Goal: Task Accomplishment & Management: Manage account settings

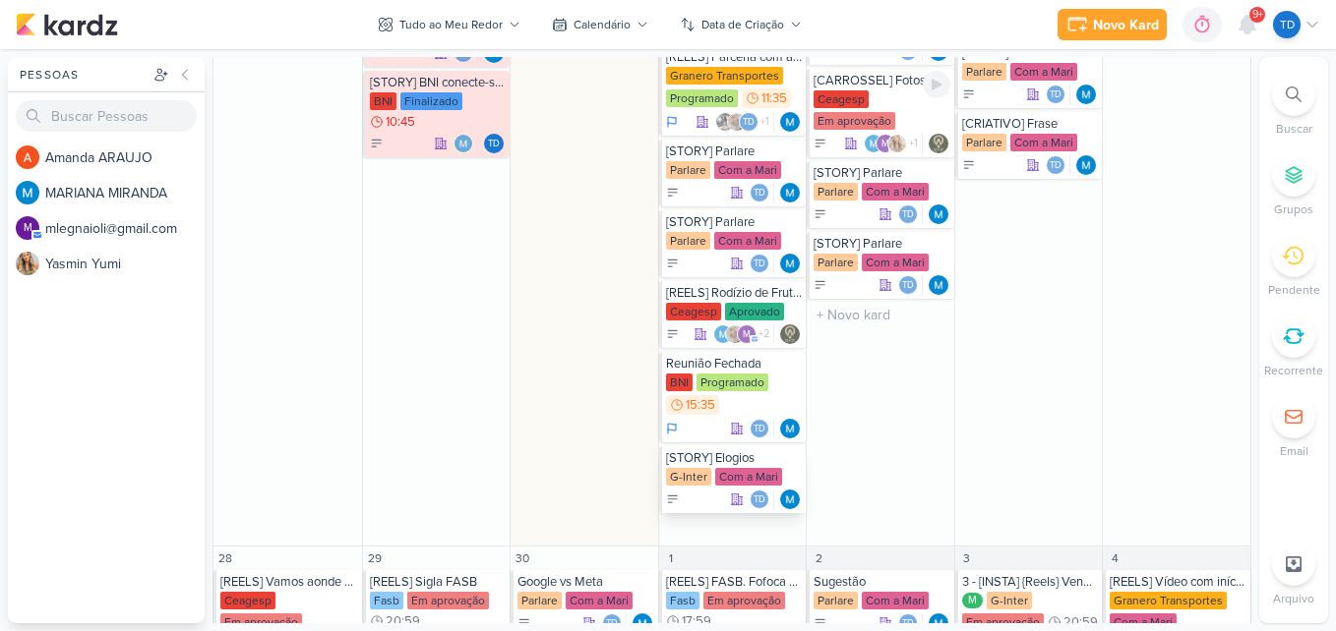
scroll to position [2262, 0]
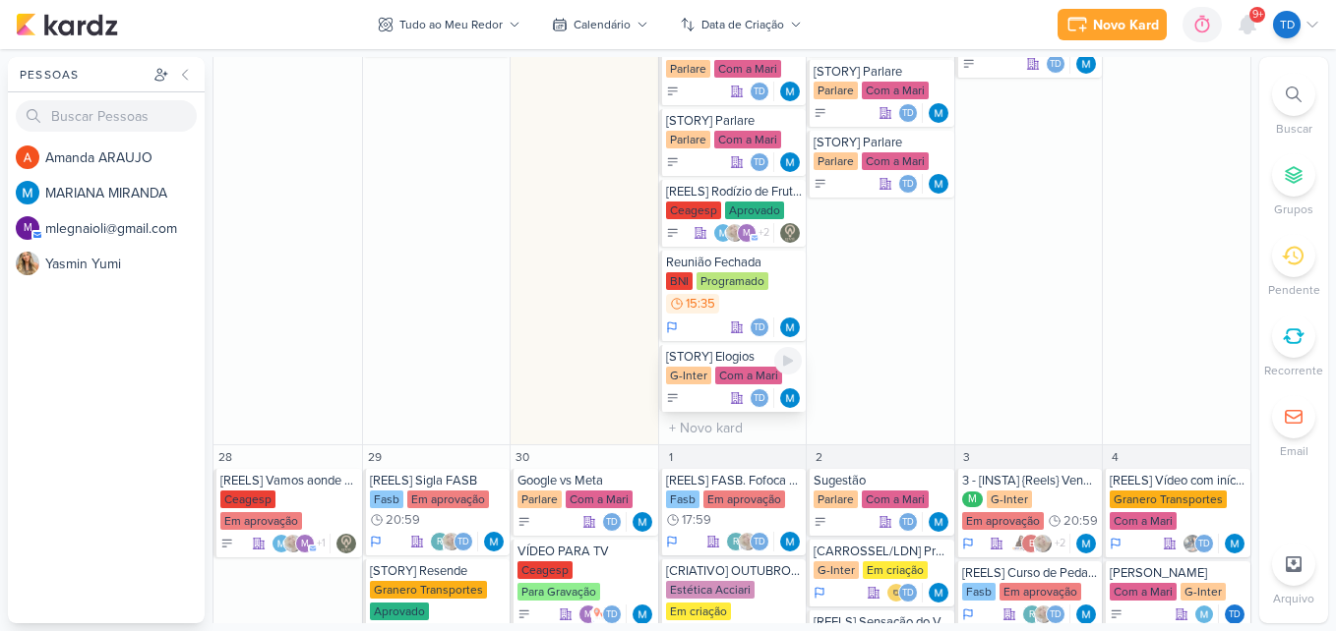
click at [739, 370] on div "Com a Mari" at bounding box center [748, 376] width 67 height 18
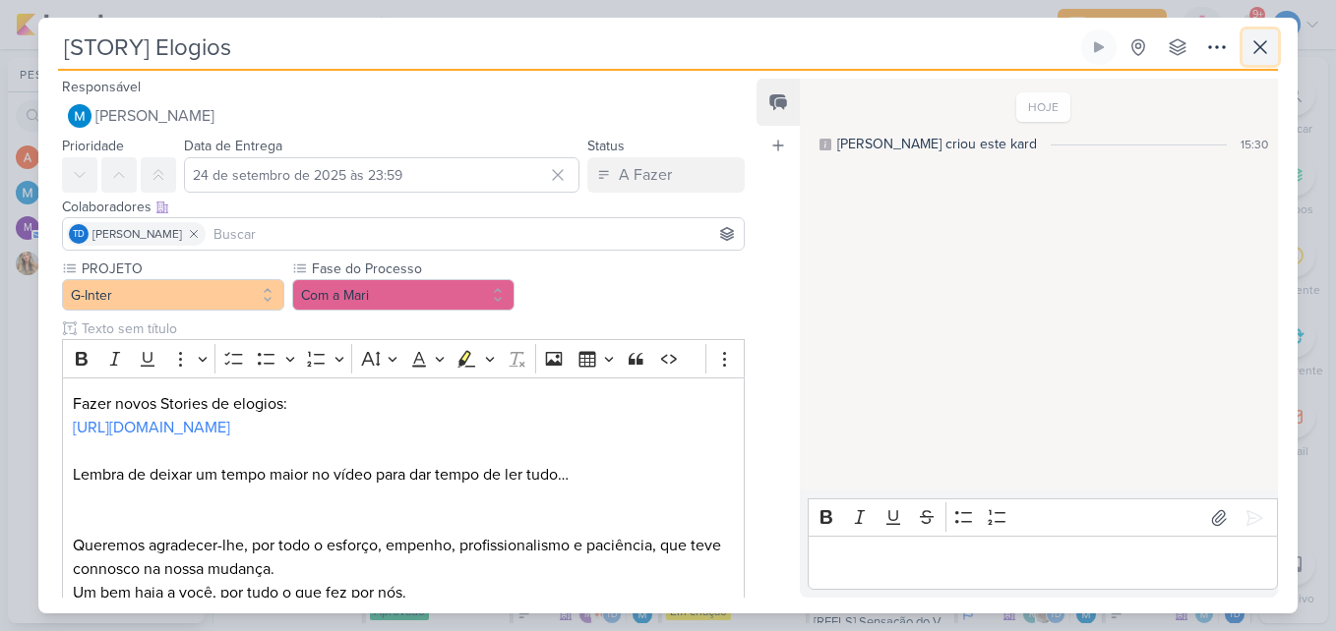
click at [1244, 62] on button at bounding box center [1259, 47] width 35 height 35
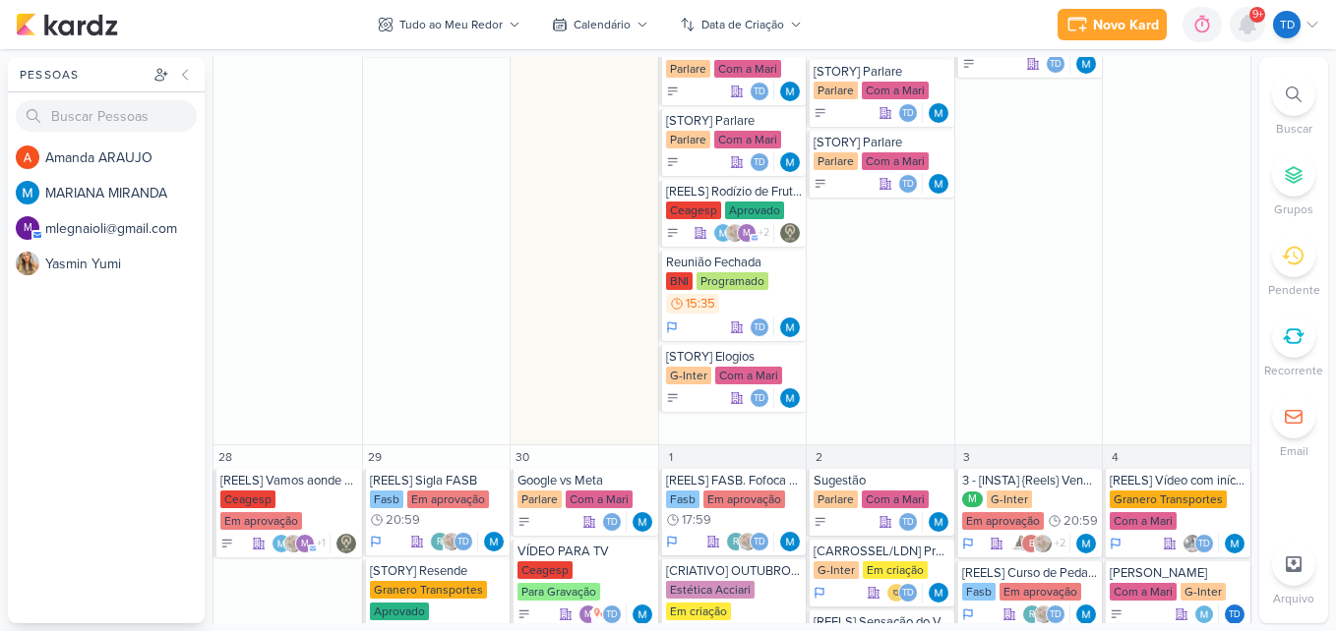
click at [1249, 28] on icon at bounding box center [1247, 25] width 16 height 18
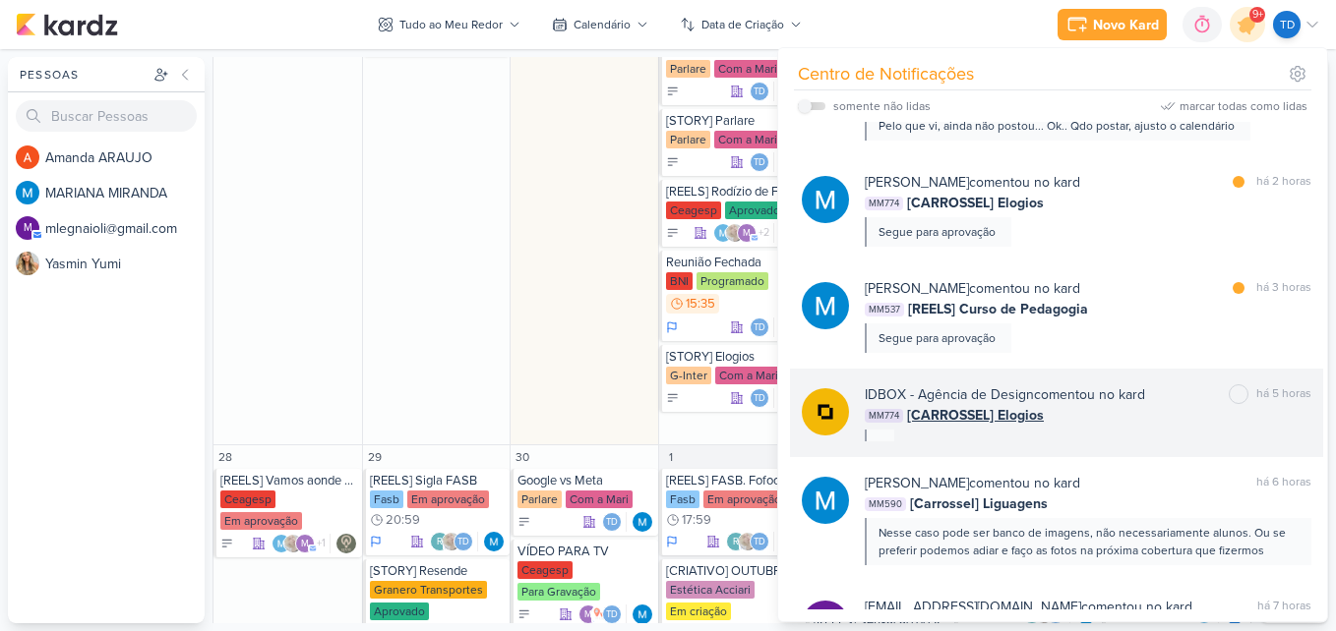
scroll to position [393, 0]
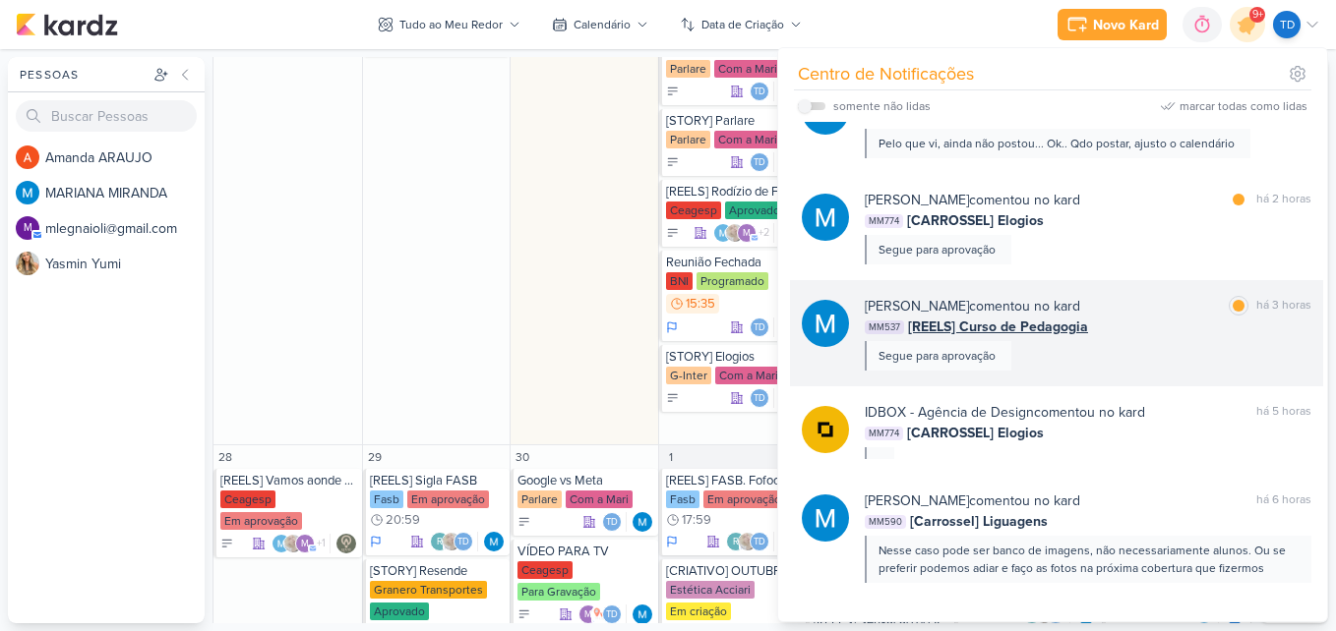
click at [1140, 345] on div "[PERSON_NAME] comentou no kard marcar como lida há 3 horas MM537 [REELS] Curso …" at bounding box center [1087, 333] width 446 height 75
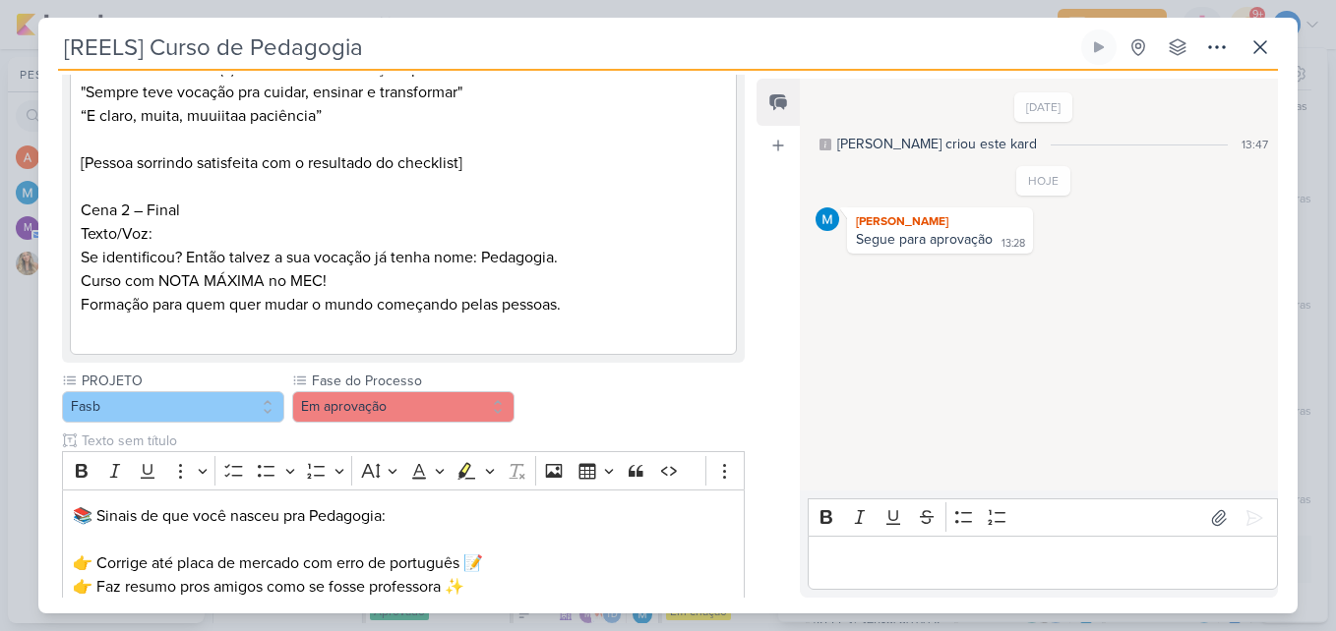
scroll to position [688, 0]
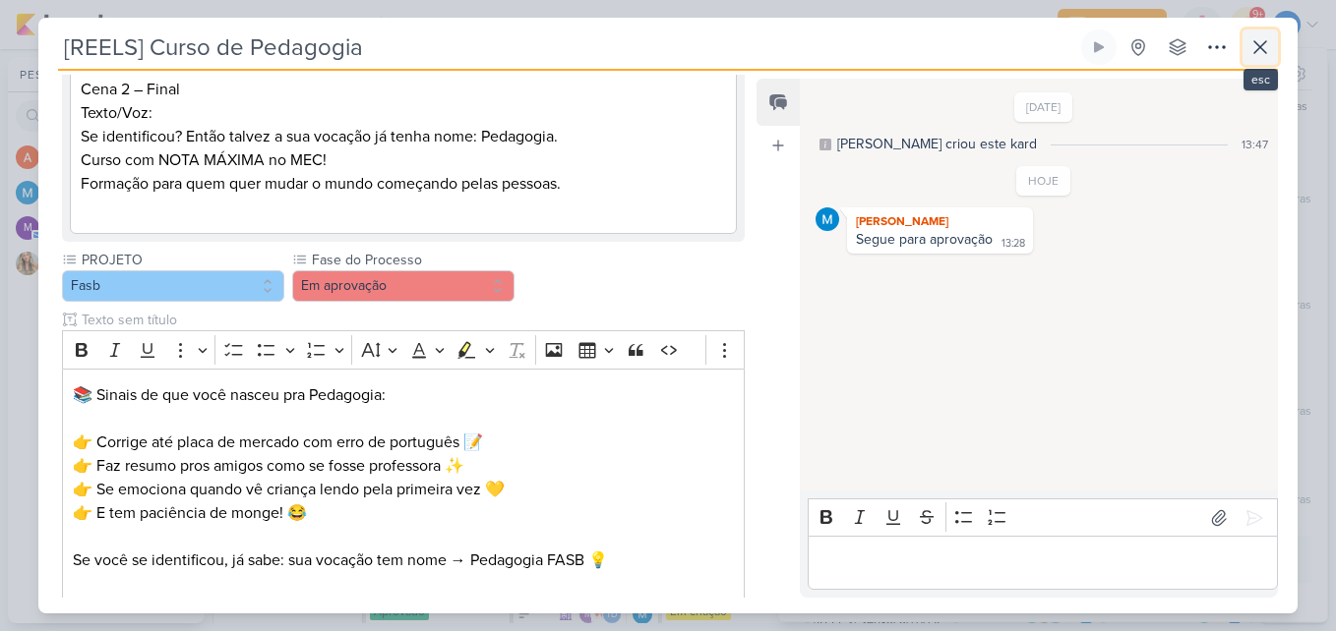
click at [1247, 39] on button at bounding box center [1259, 47] width 35 height 35
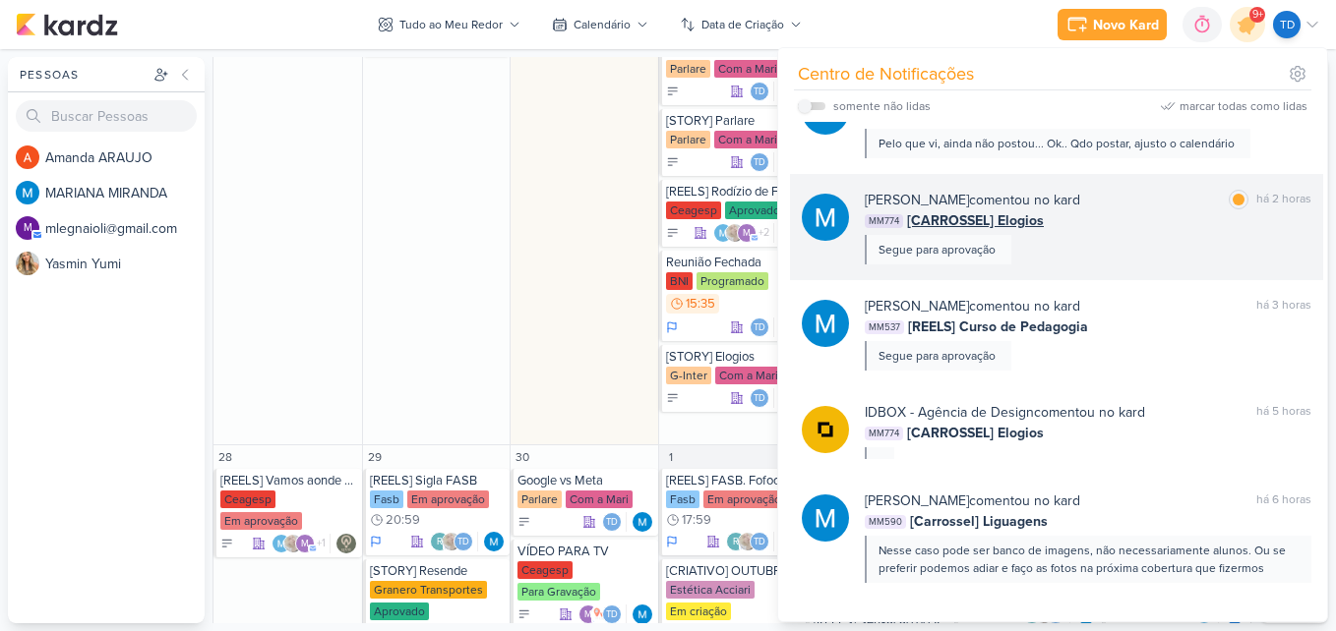
click at [1130, 258] on div "[PERSON_NAME] comentou no kard marcar como lida há 2 horas MM774 [CARROSSEL] El…" at bounding box center [1087, 227] width 446 height 75
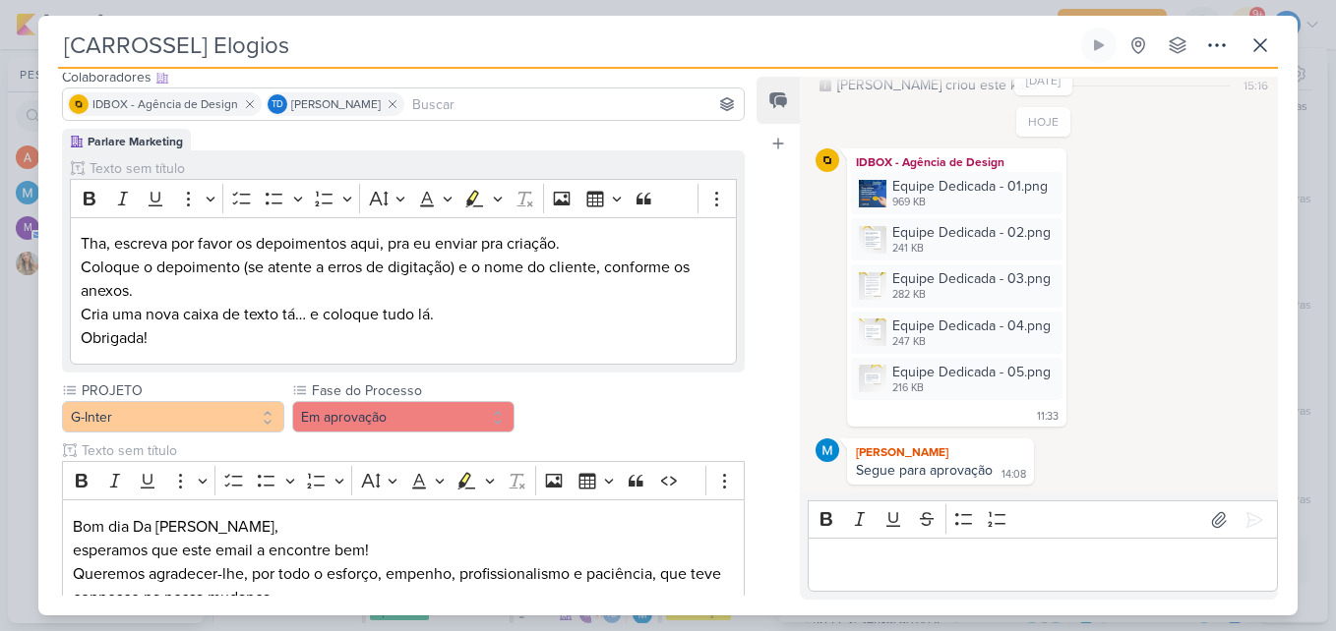
scroll to position [0, 0]
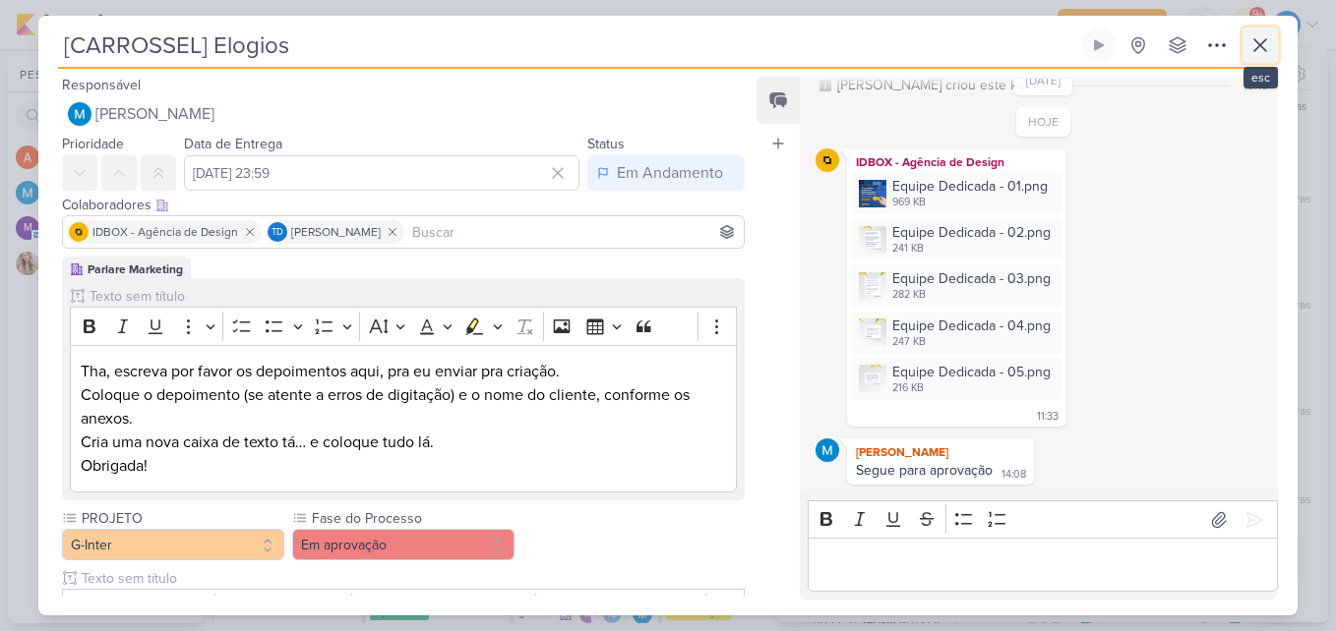
click at [1253, 48] on icon at bounding box center [1260, 45] width 24 height 24
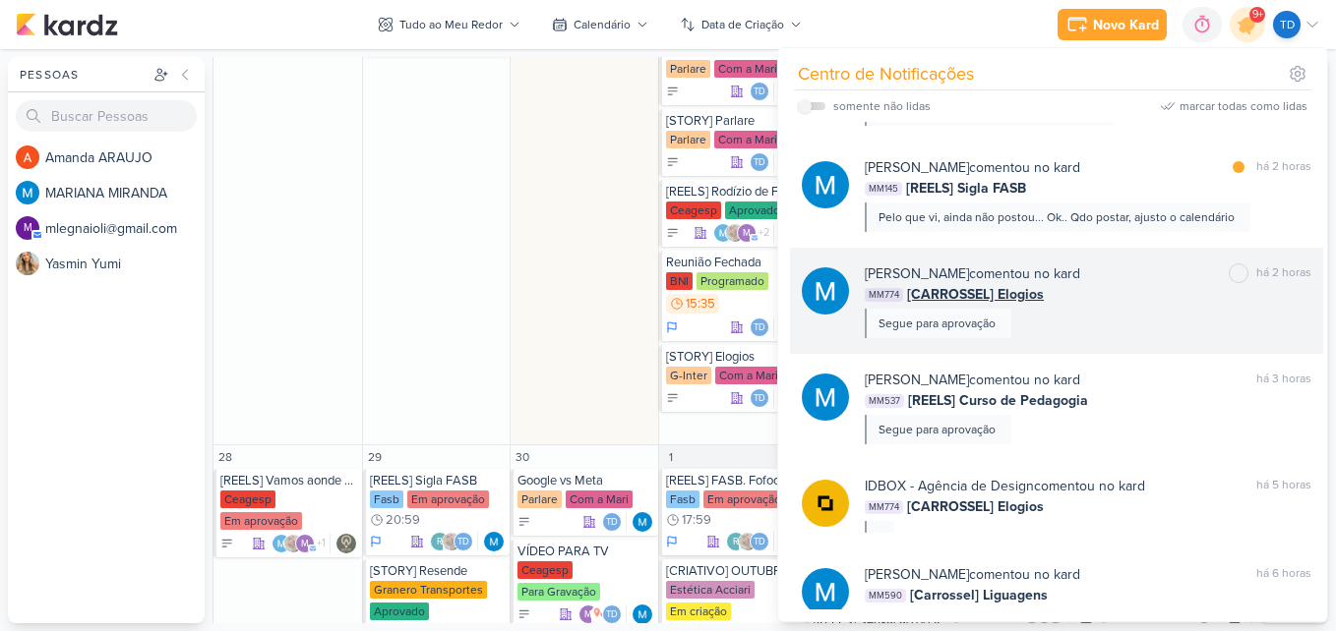
scroll to position [197, 0]
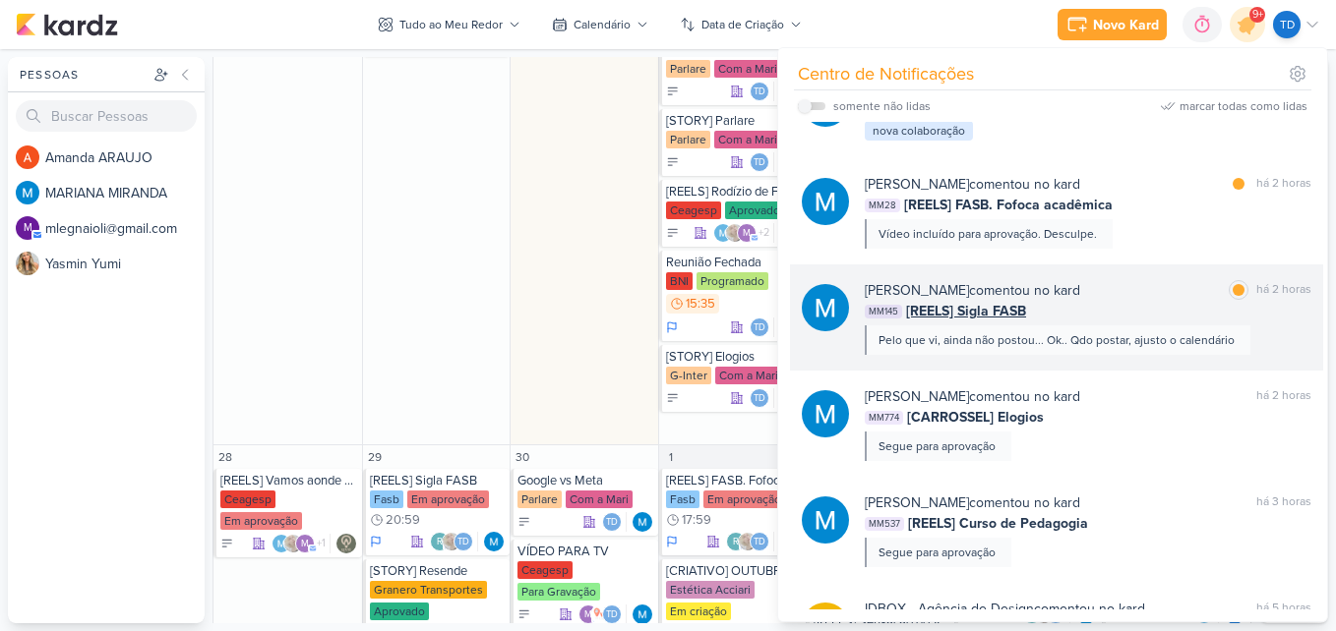
click at [1130, 298] on div "[PERSON_NAME] comentou no kard marcar como lida há 2 horas" at bounding box center [1087, 290] width 446 height 21
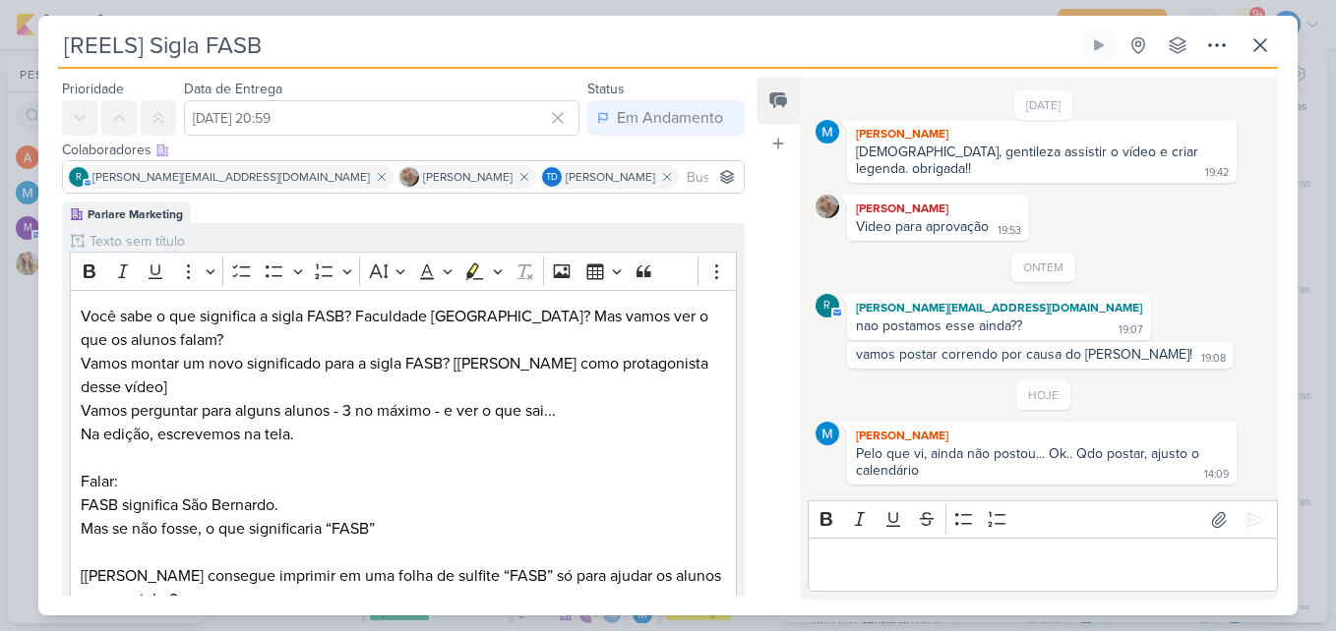
scroll to position [0, 0]
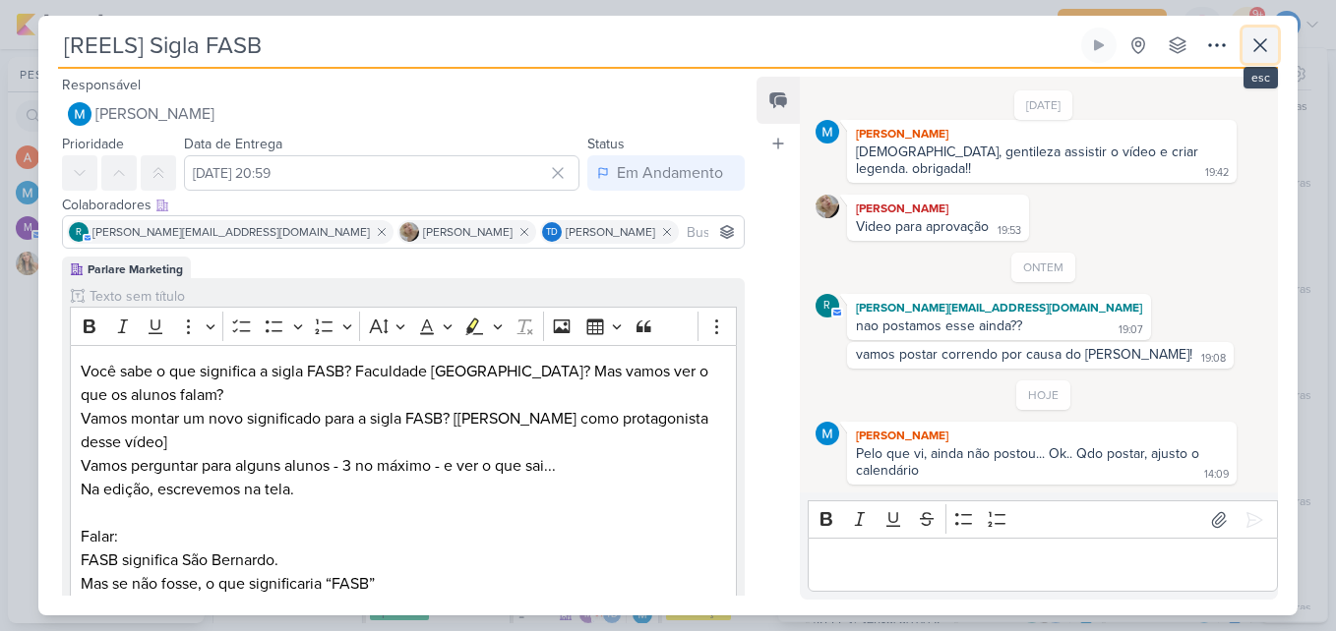
click at [1267, 56] on icon at bounding box center [1260, 45] width 24 height 24
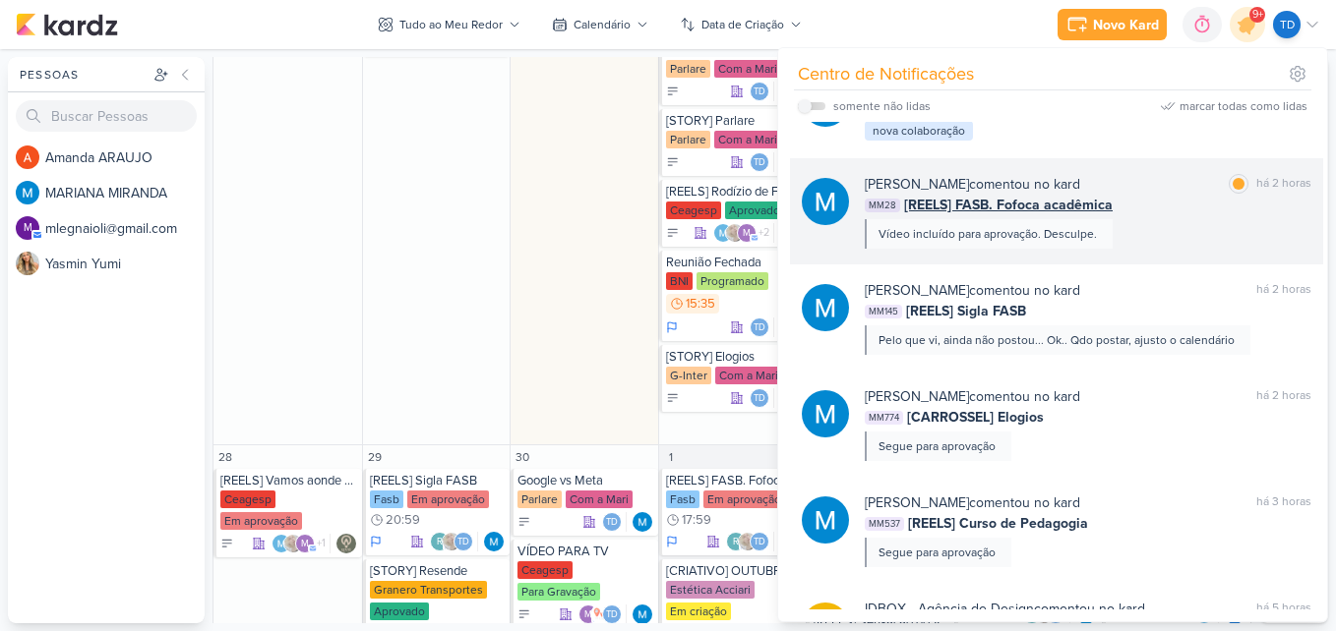
click at [1173, 230] on div "[PERSON_NAME] comentou no kard marcar como lida há 2 horas MM28 [REELS] FASB. F…" at bounding box center [1087, 211] width 446 height 75
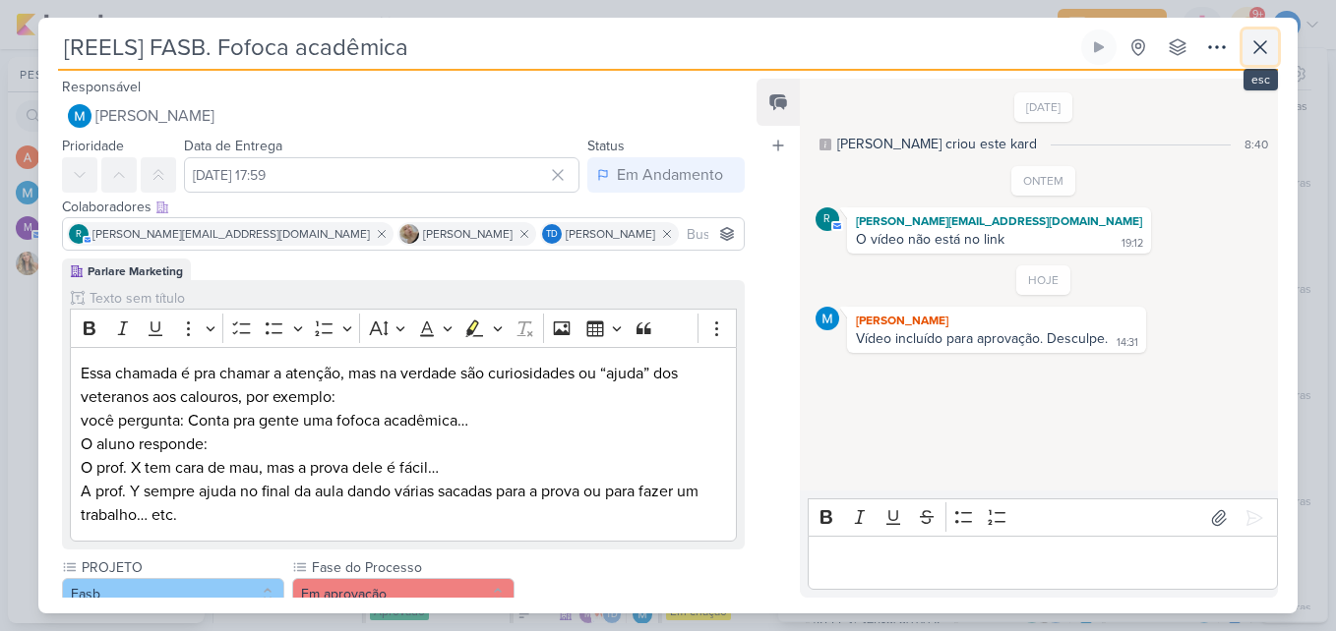
click at [1268, 39] on icon at bounding box center [1260, 47] width 24 height 24
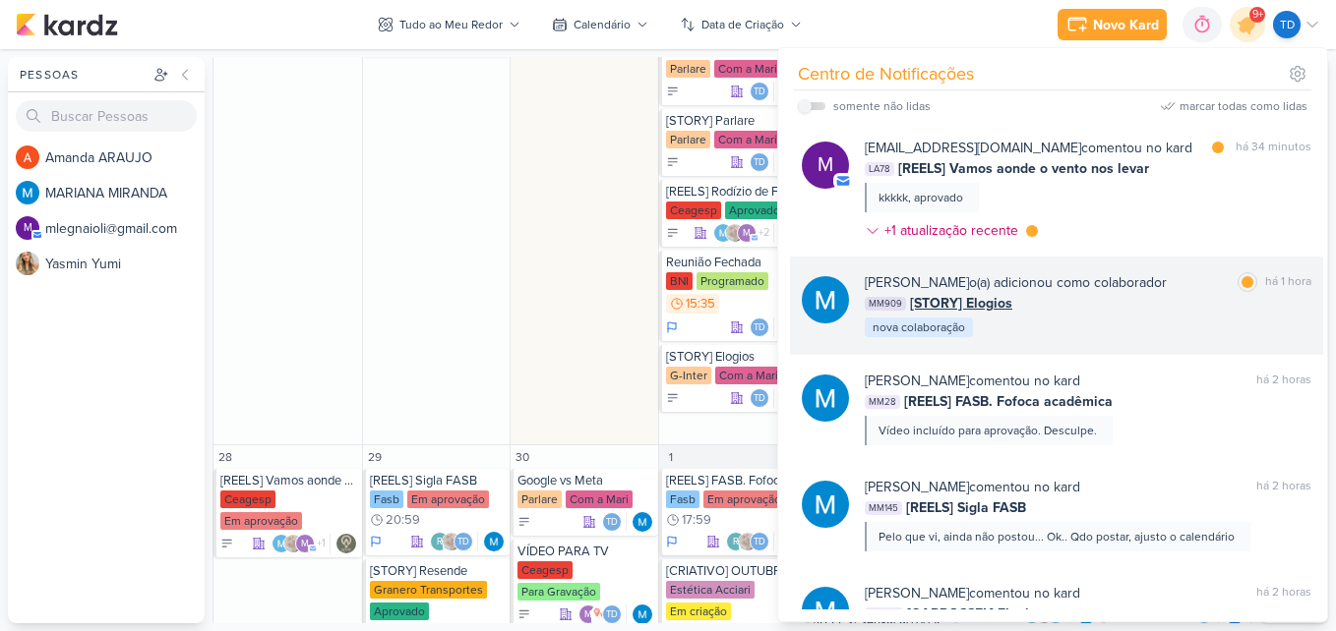
click at [1142, 306] on div "MM909 [STORY] Elogios" at bounding box center [1087, 303] width 446 height 21
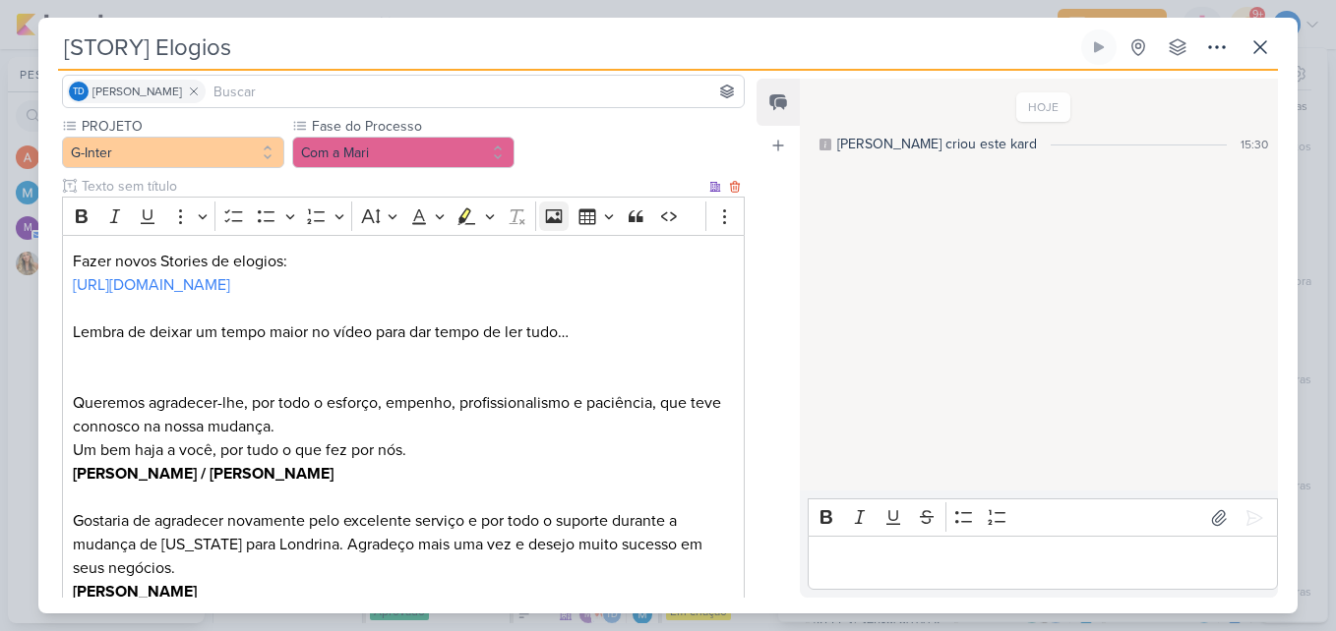
scroll to position [529, 0]
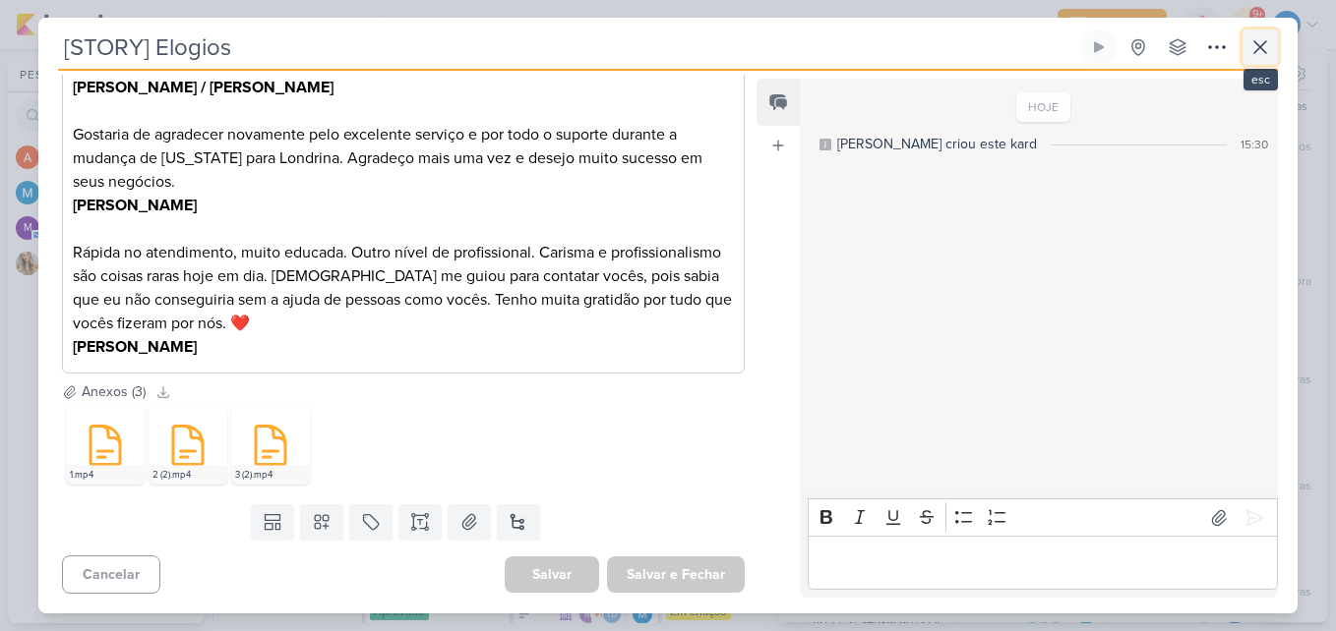
click at [1246, 41] on button at bounding box center [1259, 47] width 35 height 35
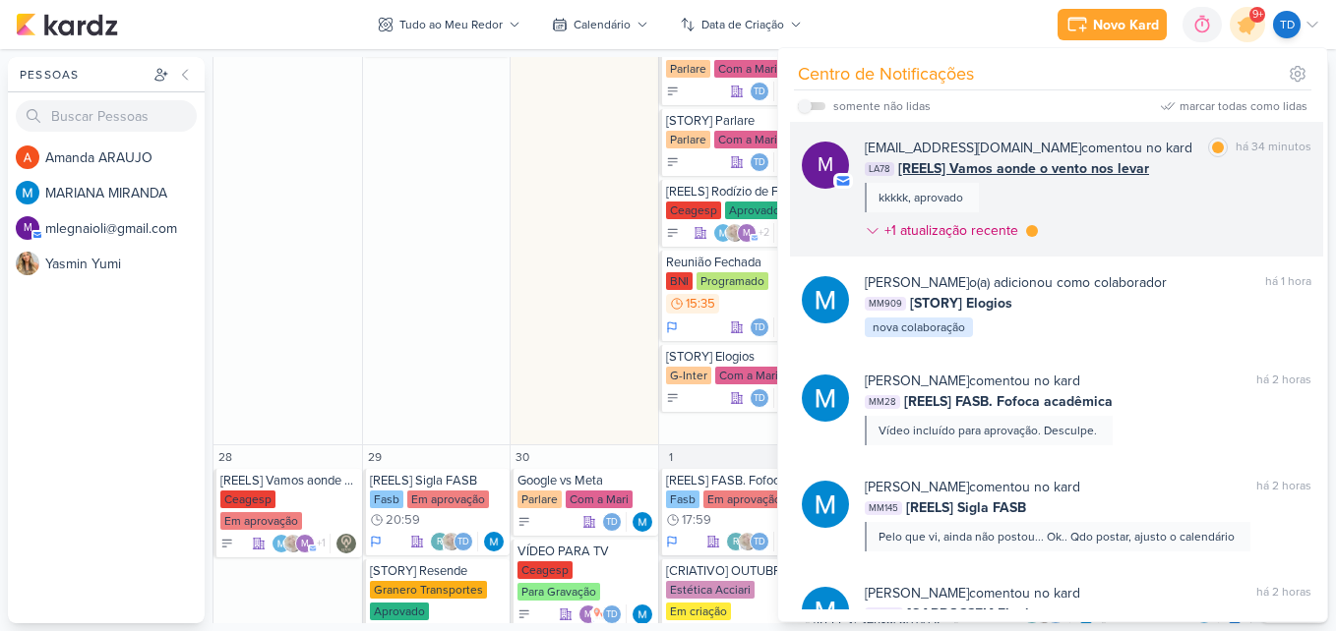
click at [1129, 191] on div "[EMAIL_ADDRESS][DOMAIN_NAME] comentou no kard marcar como lida há 34 minutos LA…" at bounding box center [1087, 193] width 446 height 111
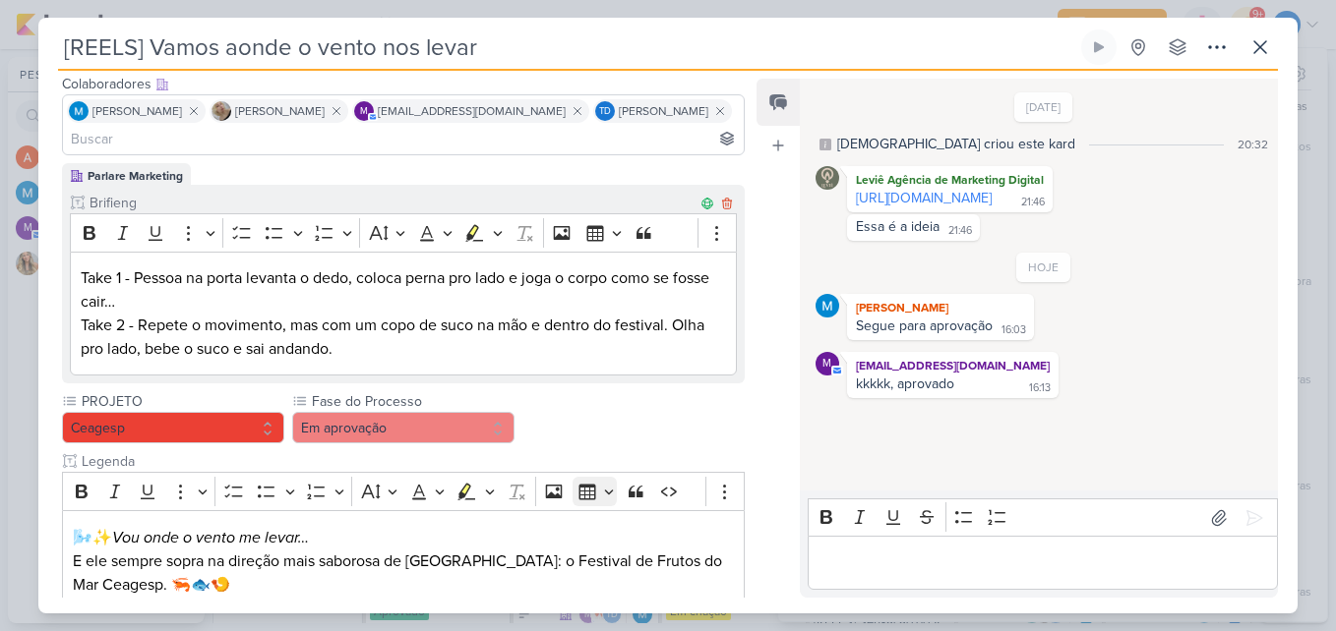
scroll to position [197, 0]
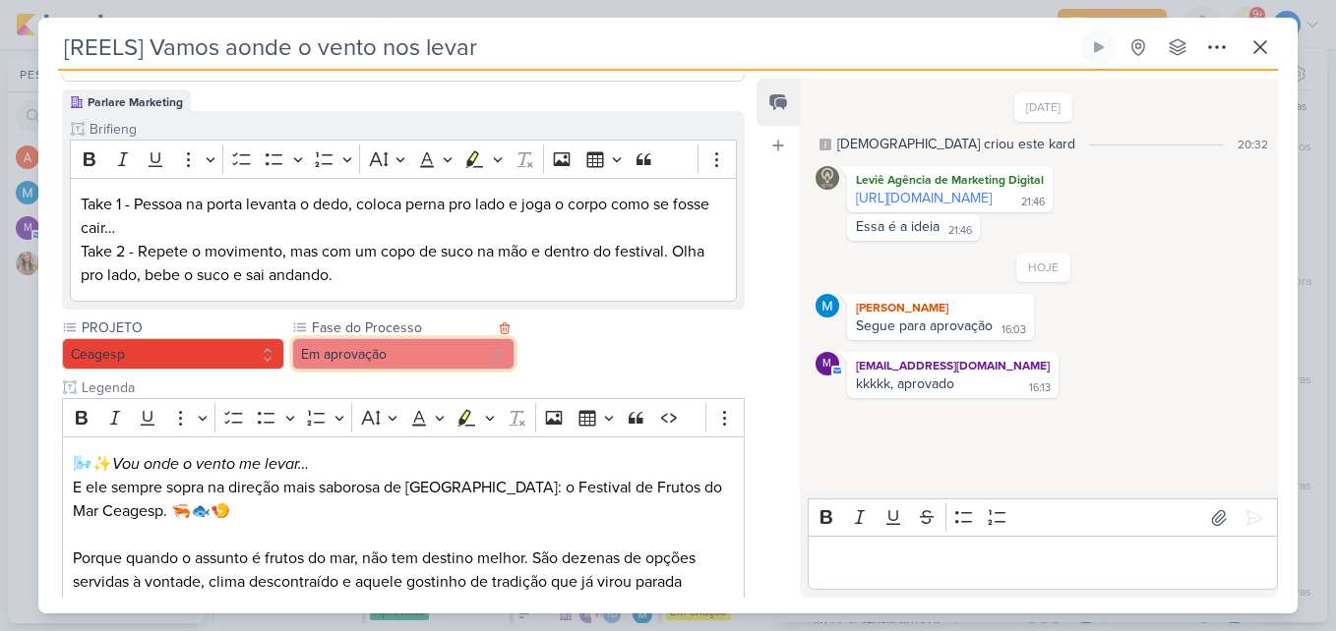
click at [468, 338] on button "Em aprovação" at bounding box center [403, 353] width 222 height 31
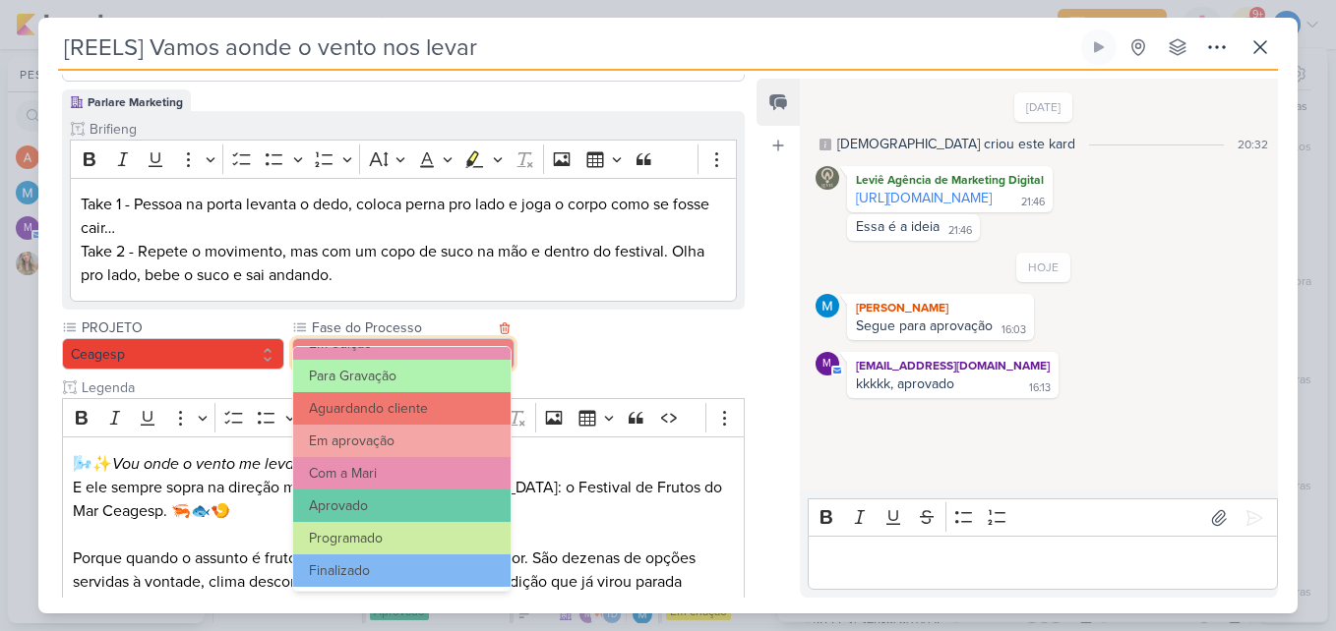
scroll to position [190, 0]
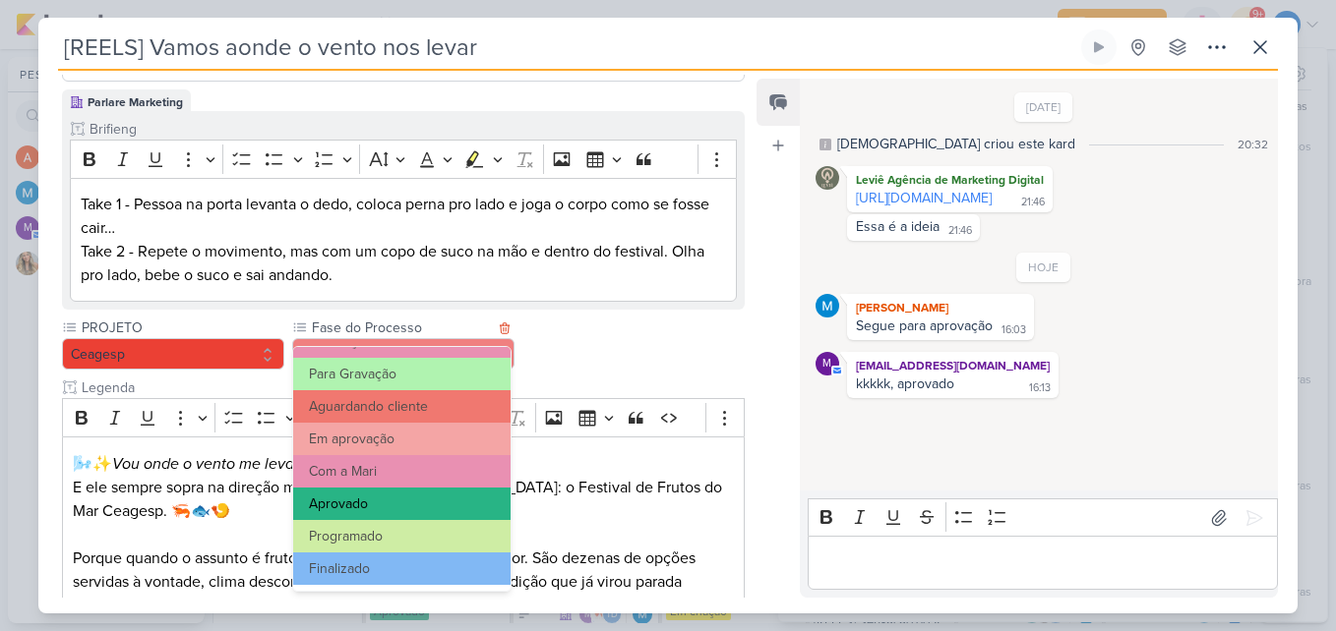
click at [446, 502] on button "Aprovado" at bounding box center [401, 504] width 217 height 32
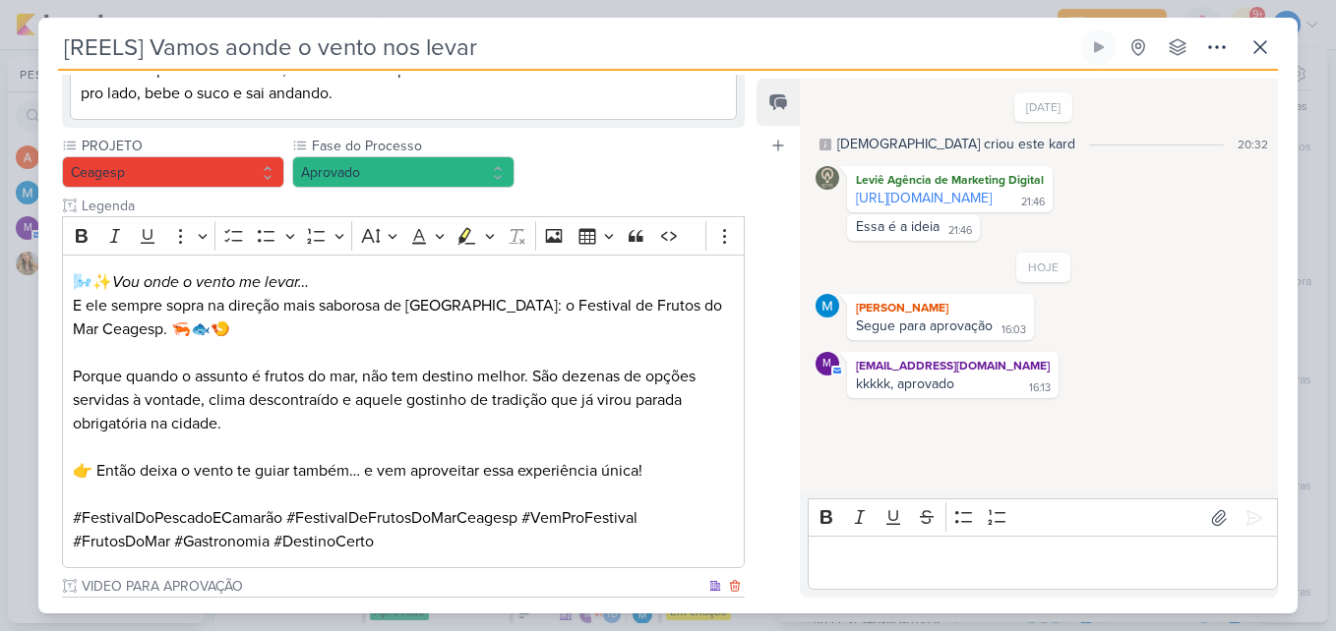
scroll to position [574, 0]
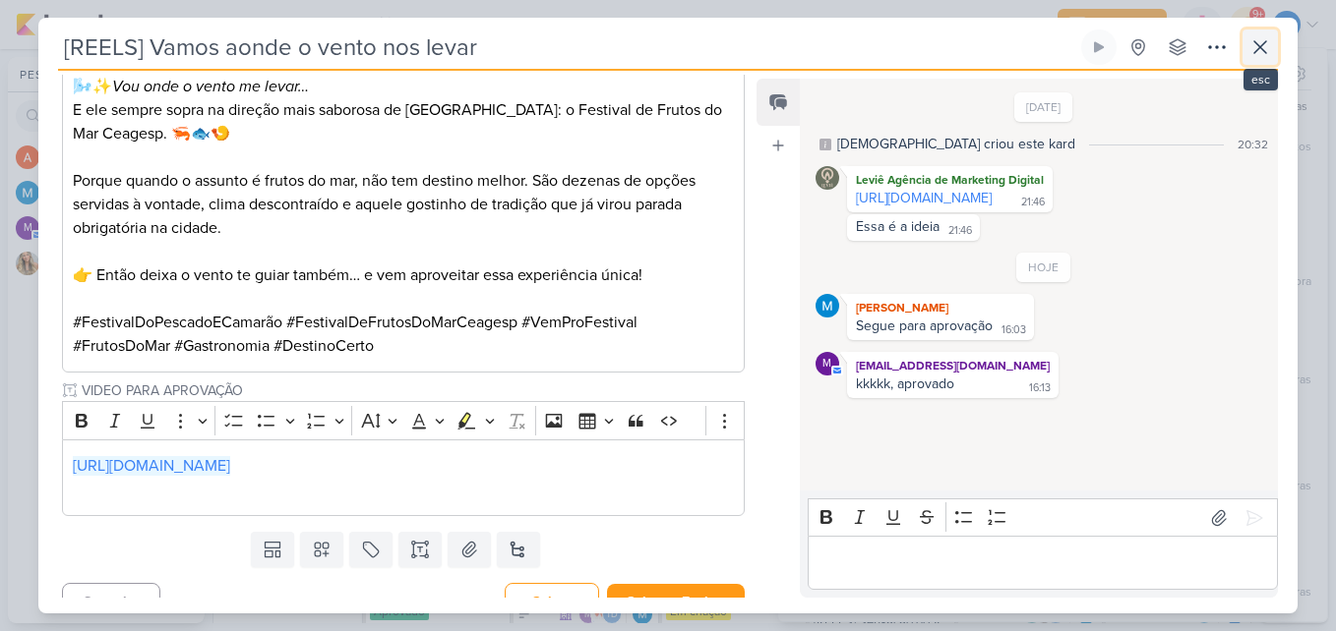
click at [1264, 35] on icon at bounding box center [1260, 47] width 24 height 24
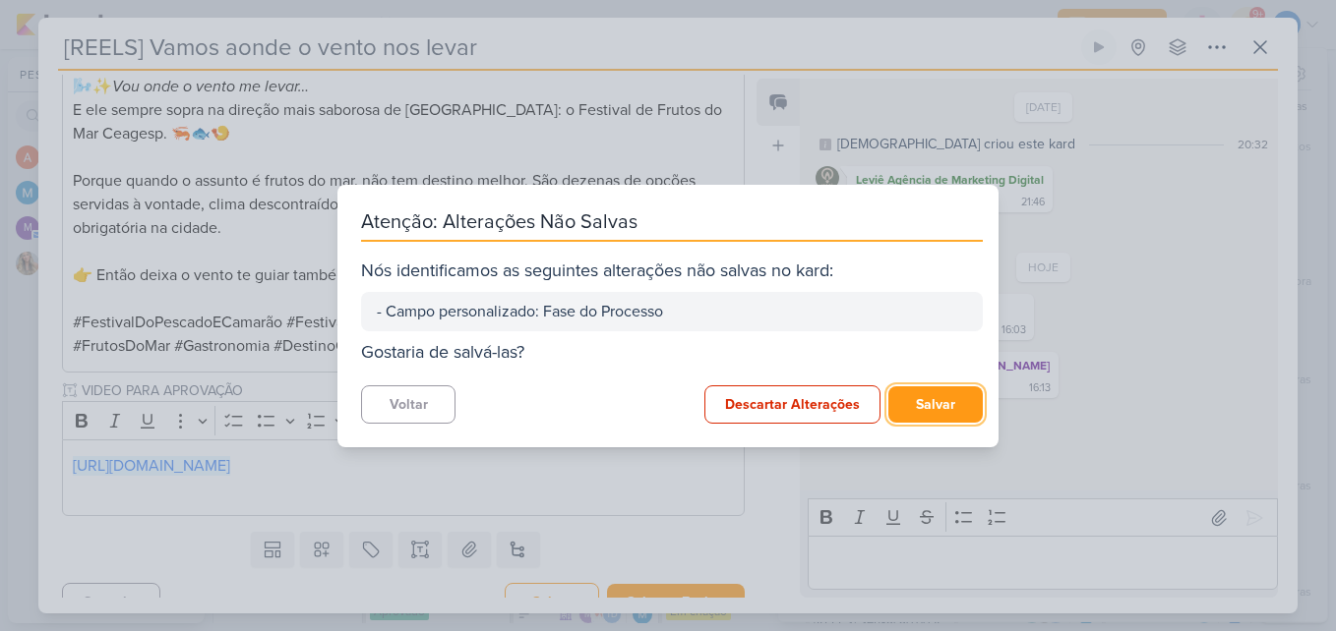
click at [928, 393] on button "Salvar" at bounding box center [935, 405] width 94 height 36
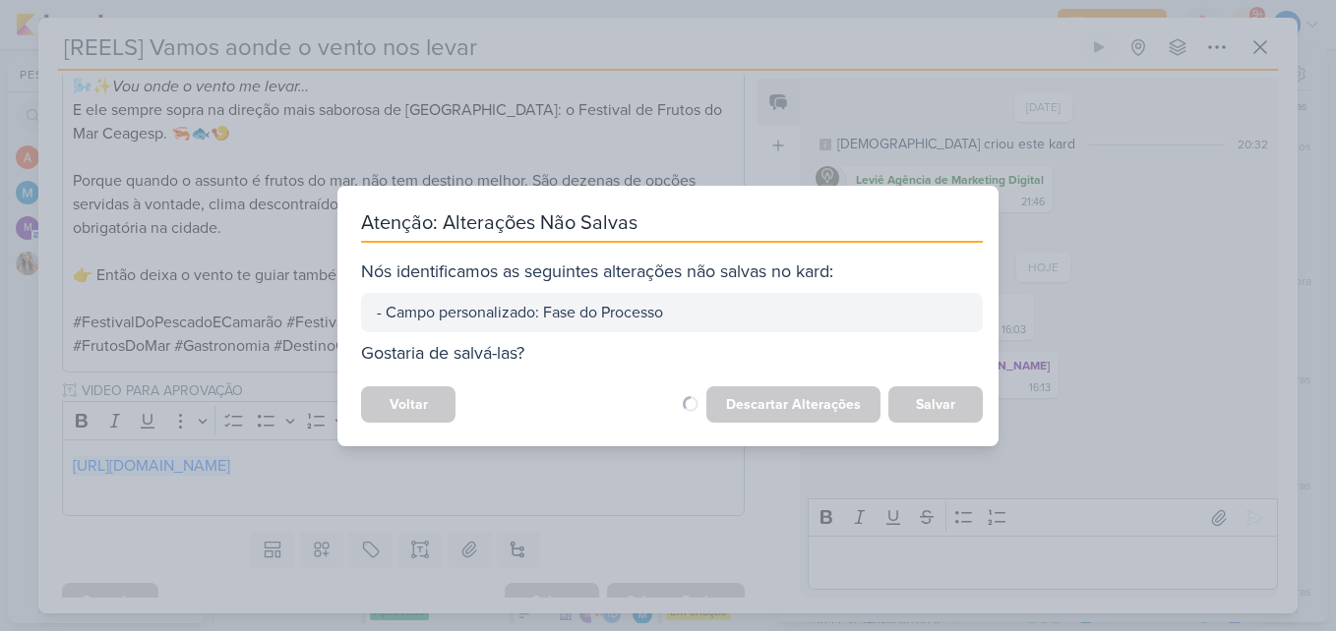
scroll to position [572, 0]
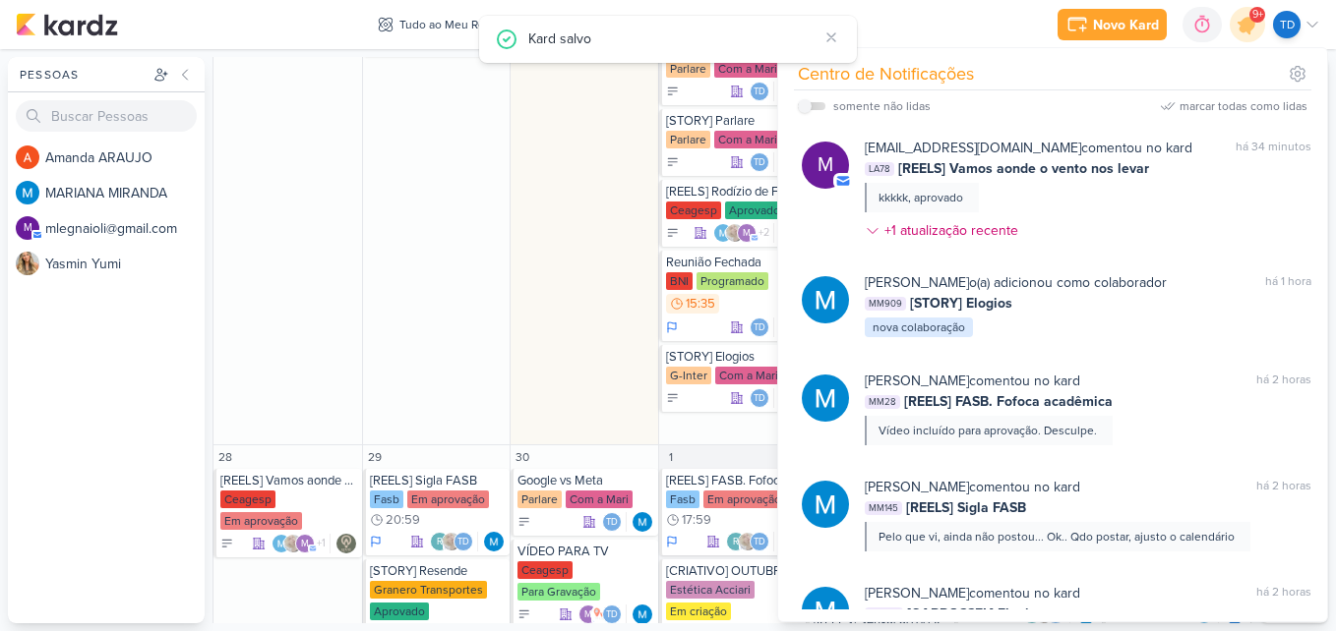
click at [625, 255] on div "23 Atualização do Instagram [GEOGRAPHIC_DATA] Para Gravação Td" at bounding box center [583, 19] width 149 height 854
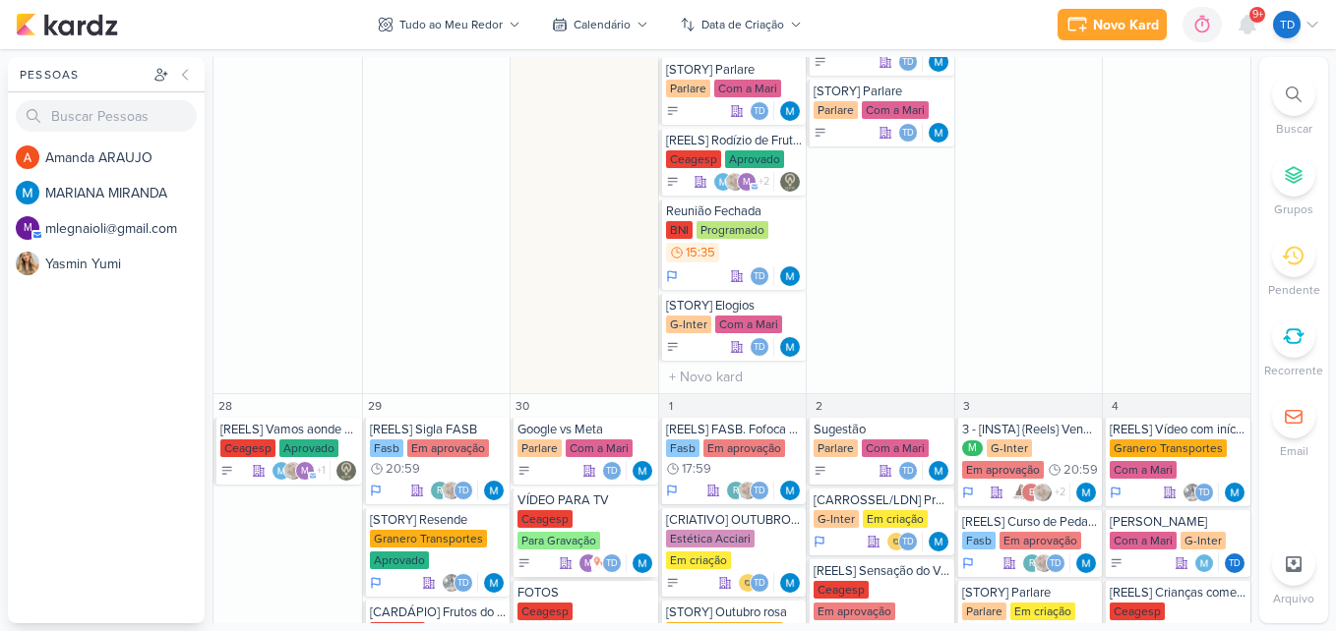
scroll to position [2330, 0]
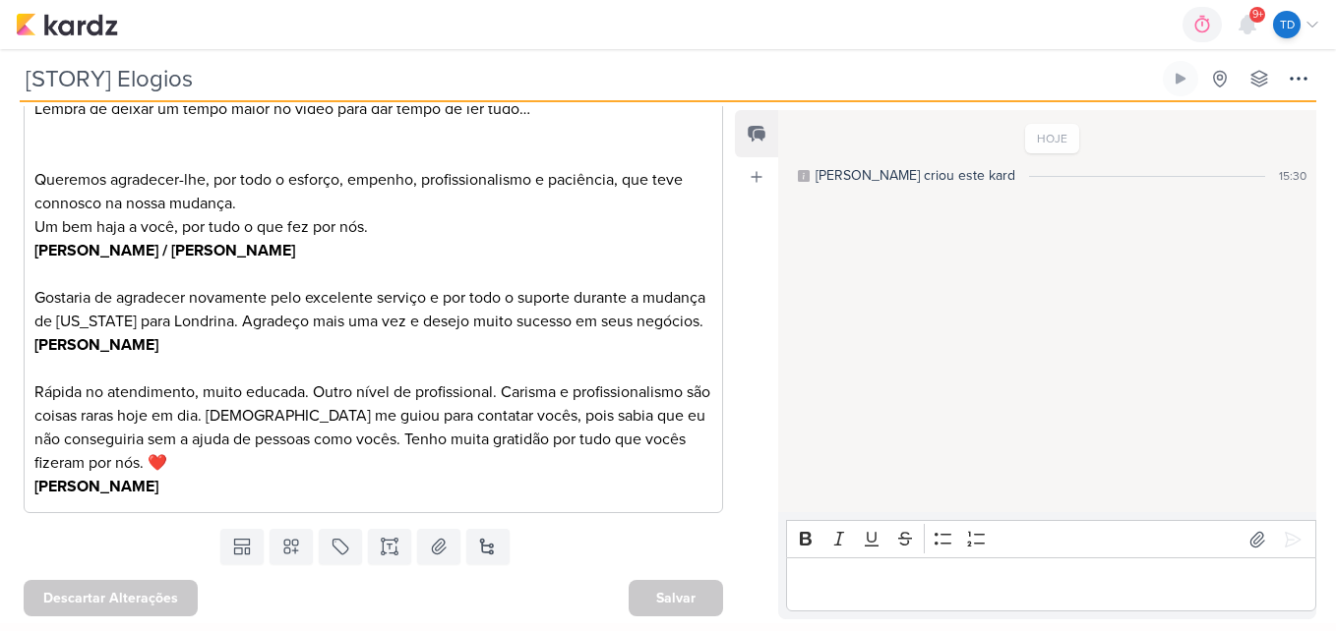
scroll to position [422, 0]
click at [429, 556] on icon at bounding box center [439, 546] width 20 height 20
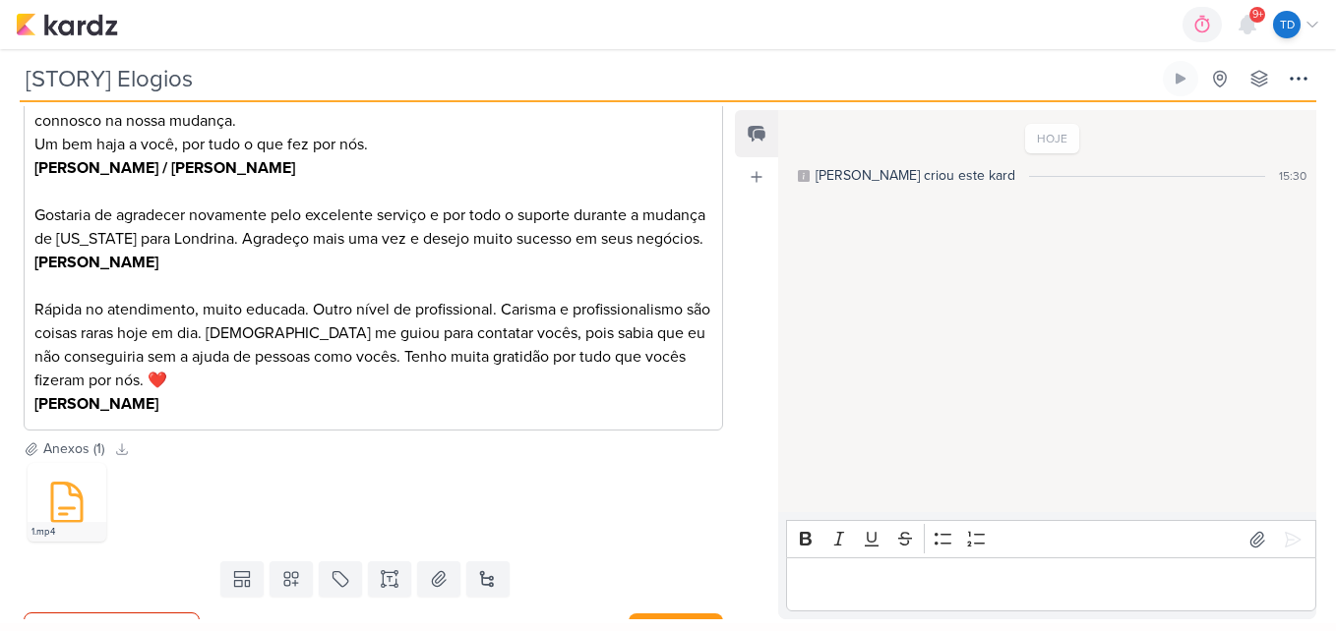
scroll to position [539, 0]
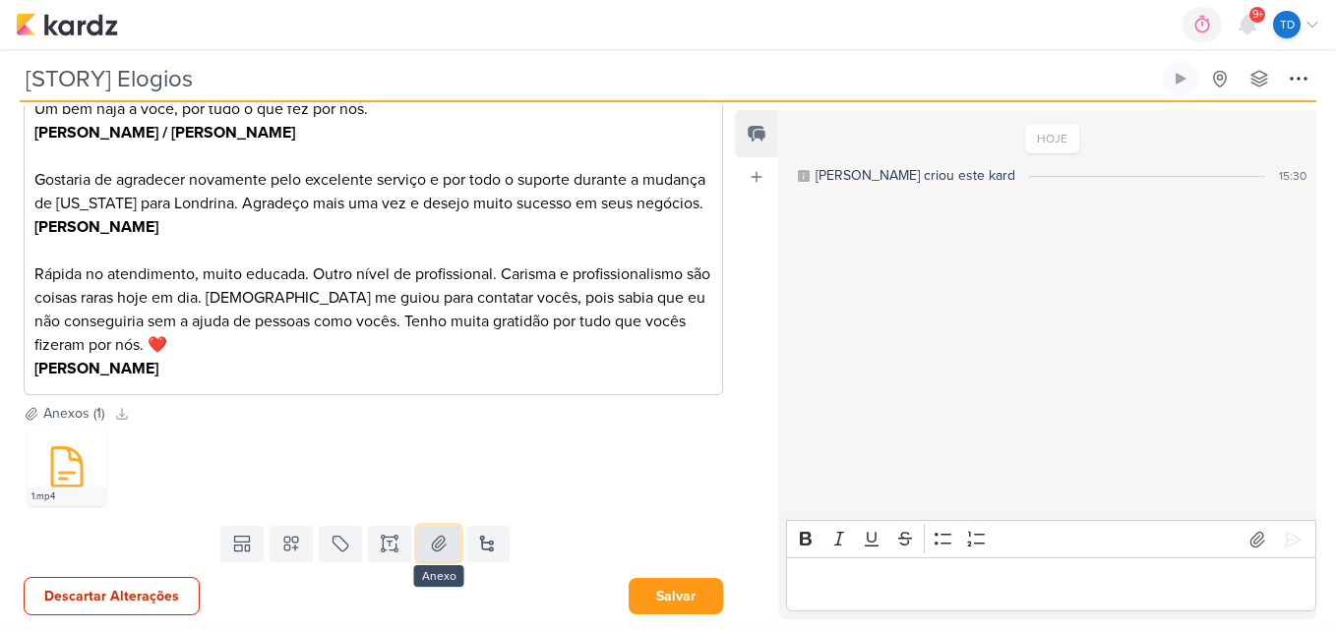
click at [432, 543] on icon at bounding box center [439, 544] width 20 height 20
click at [439, 550] on icon at bounding box center [439, 544] width 20 height 20
click at [63, 471] on icon at bounding box center [66, 467] width 47 height 47
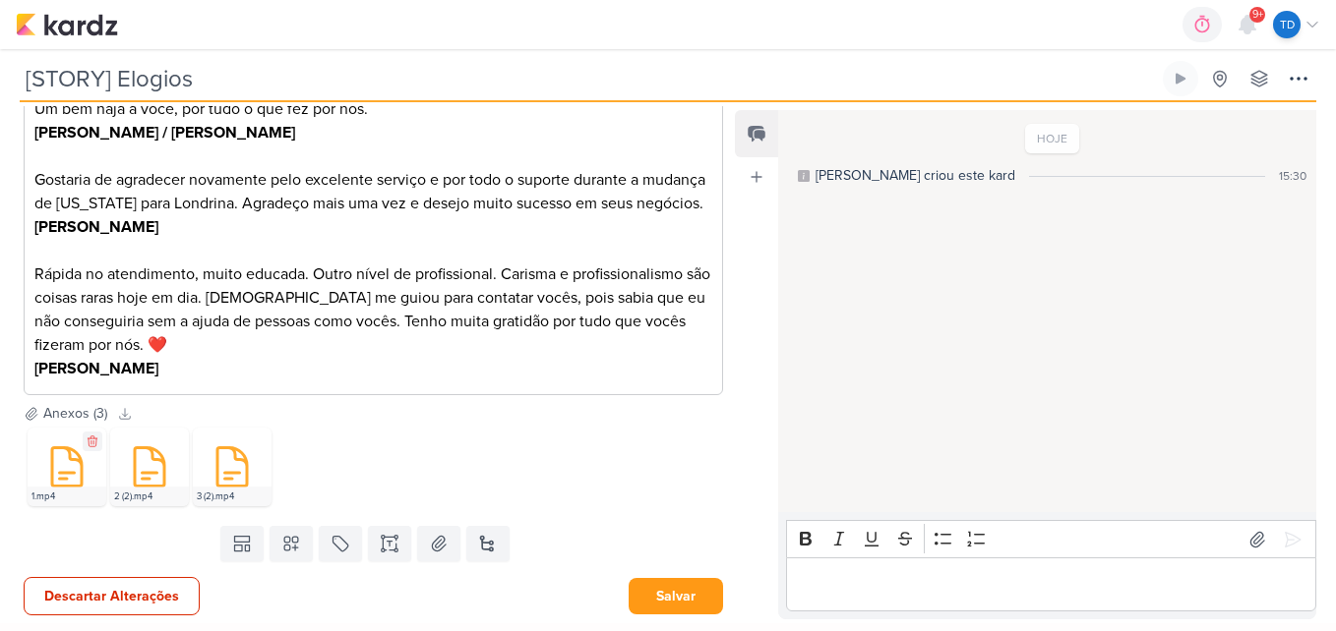
click at [63, 471] on icon at bounding box center [66, 467] width 47 height 47
drag, startPoint x: 63, startPoint y: 471, endPoint x: 70, endPoint y: 482, distance: 12.8
click at [70, 482] on icon at bounding box center [66, 467] width 47 height 47
click at [61, 467] on icon at bounding box center [66, 467] width 47 height 47
click at [74, 467] on icon at bounding box center [66, 467] width 47 height 47
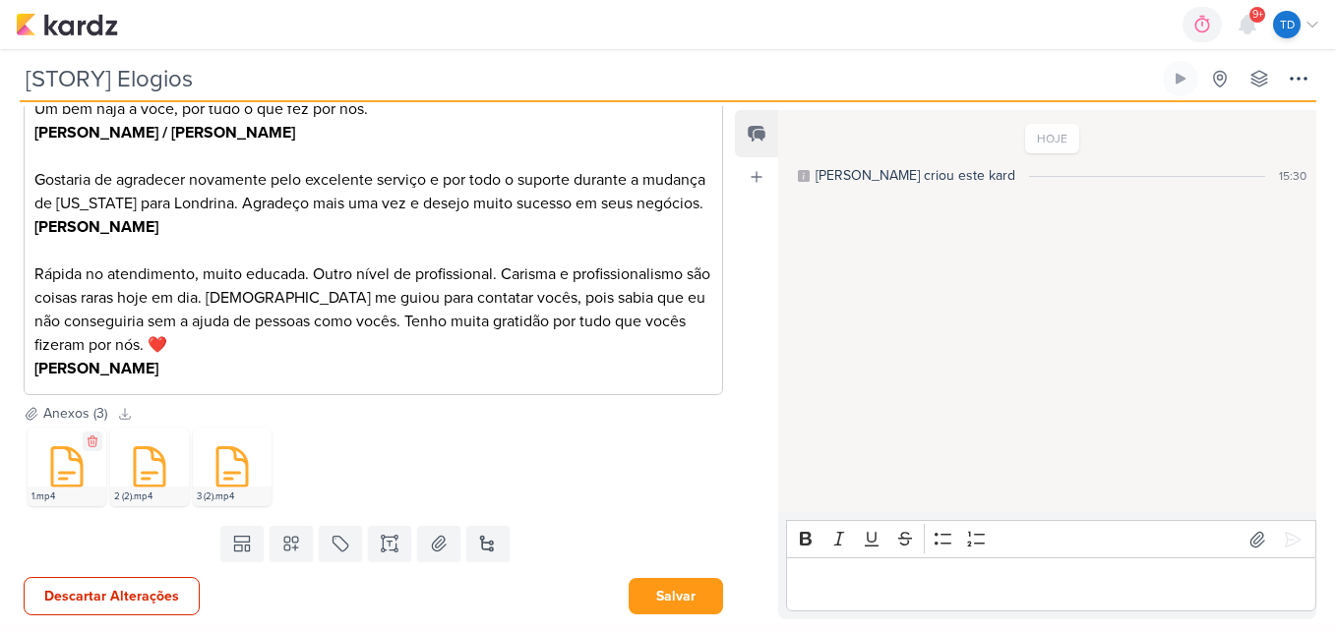
click at [74, 467] on icon at bounding box center [66, 467] width 47 height 47
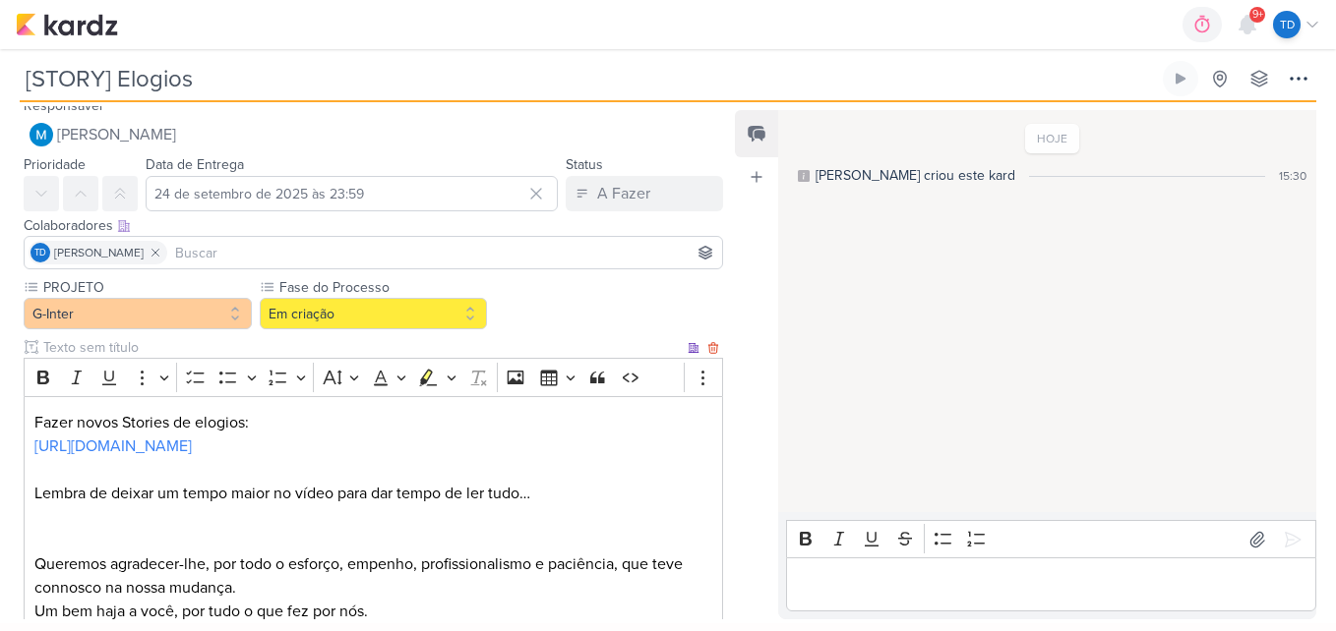
scroll to position [0, 0]
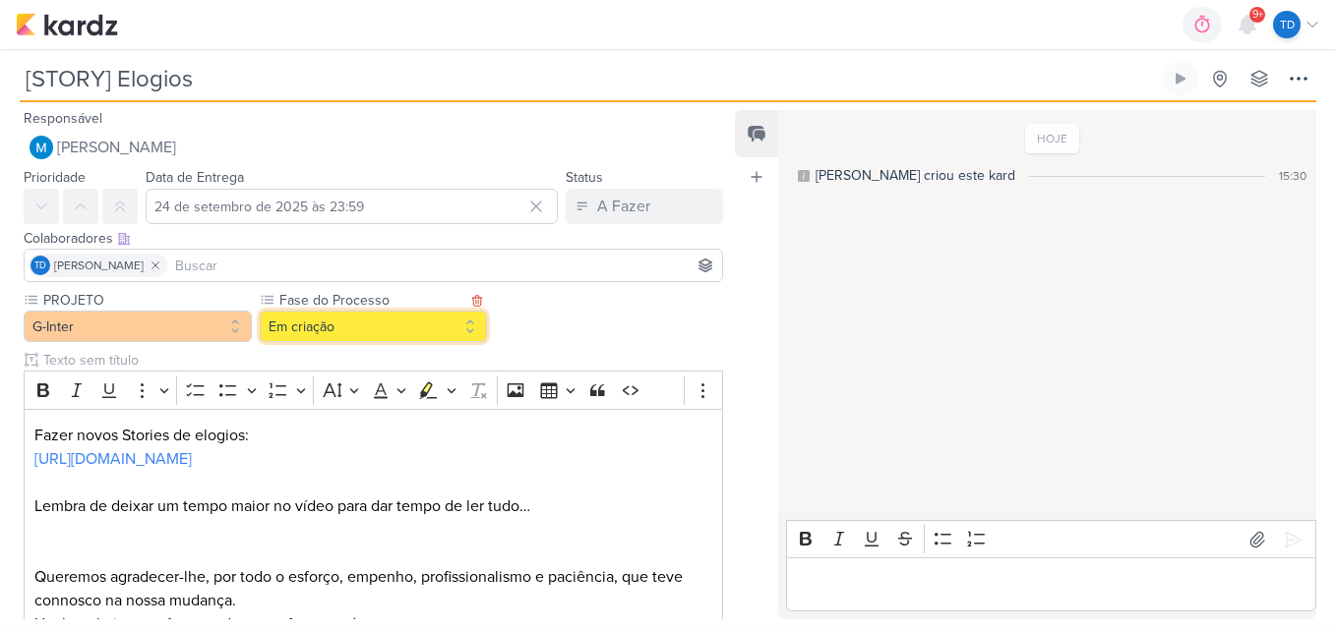
click at [443, 318] on button "Em criação" at bounding box center [374, 326] width 228 height 31
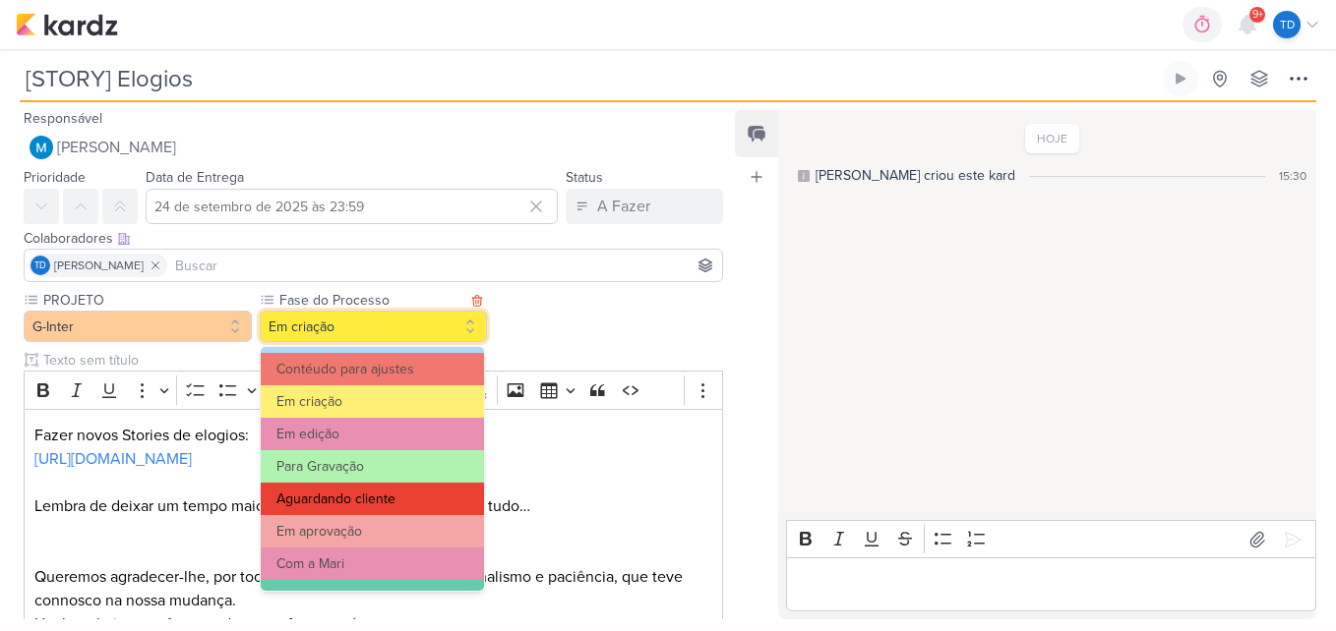
scroll to position [190, 0]
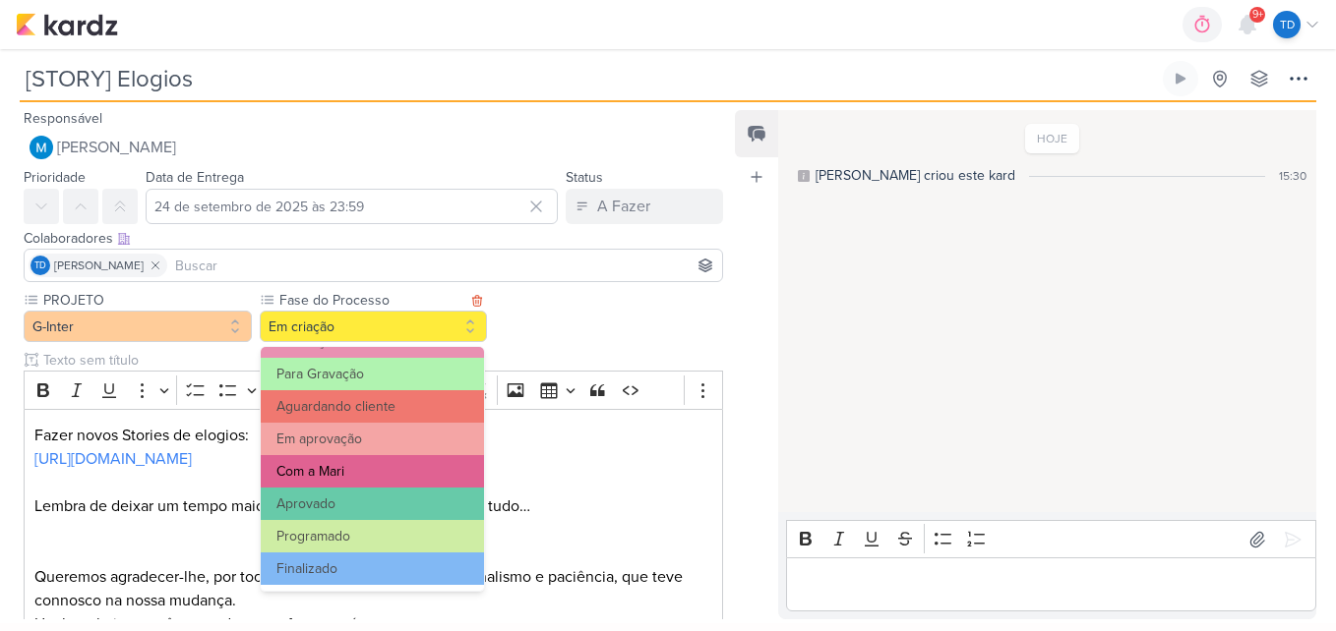
click at [407, 476] on button "Com a Mari" at bounding box center [372, 471] width 223 height 32
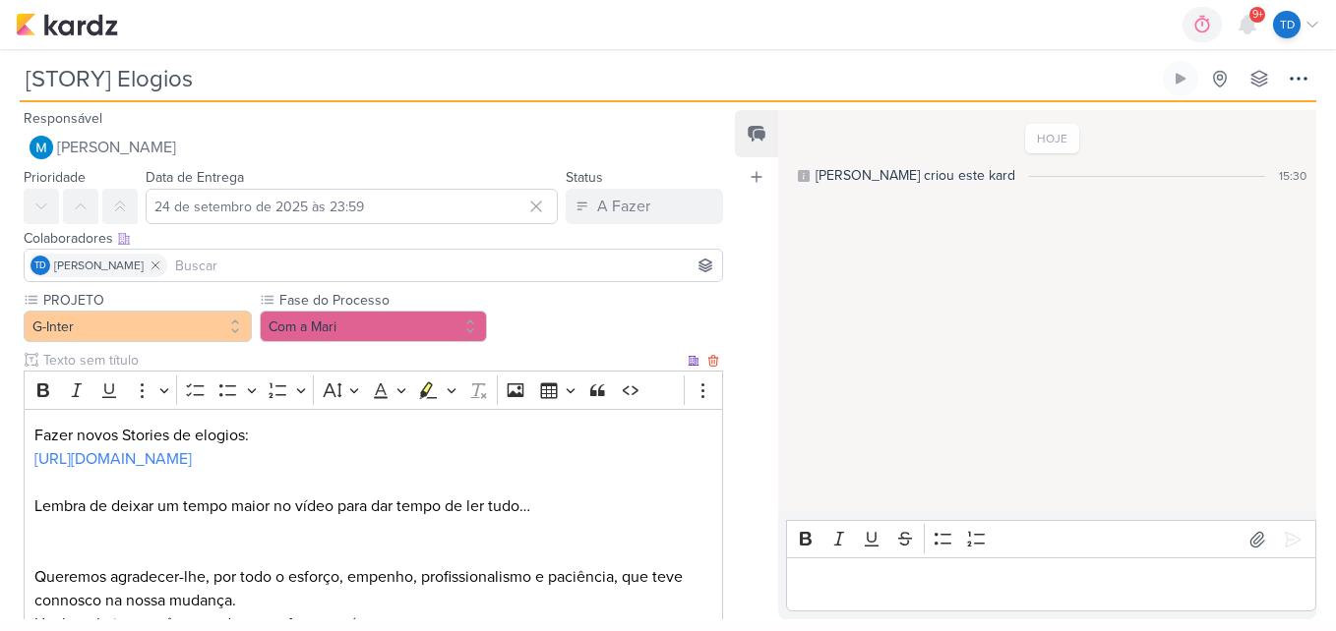
scroll to position [539, 0]
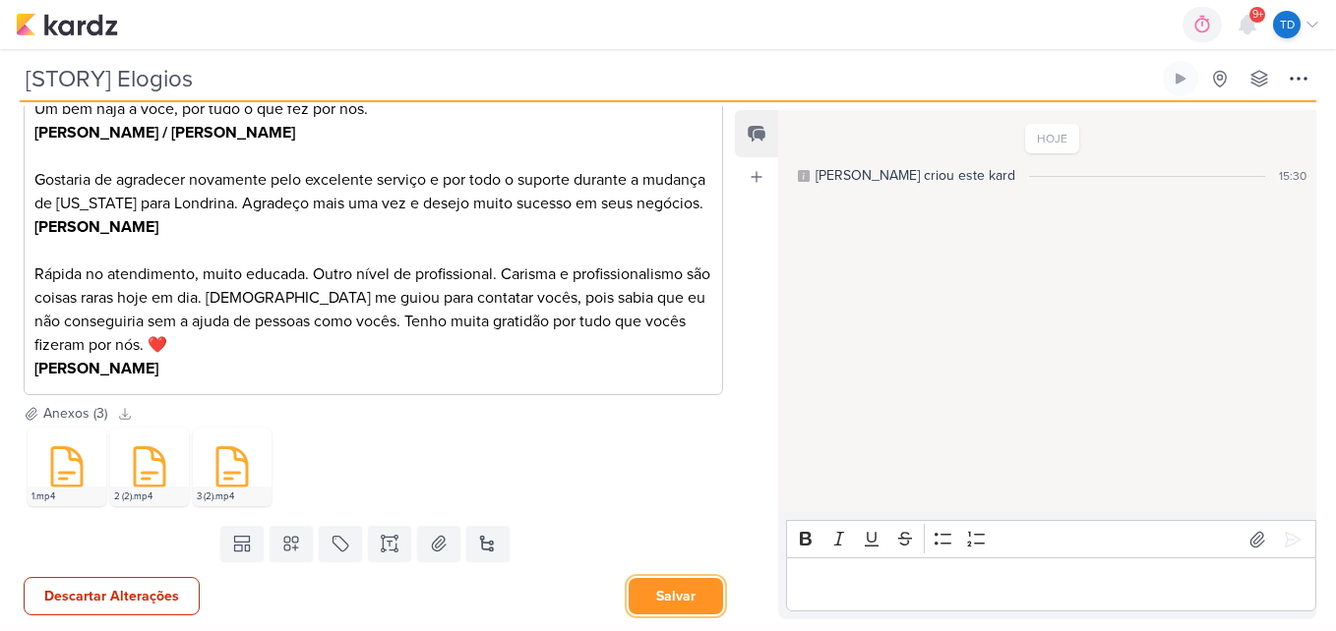
click at [672, 589] on button "Salvar" at bounding box center [675, 596] width 94 height 36
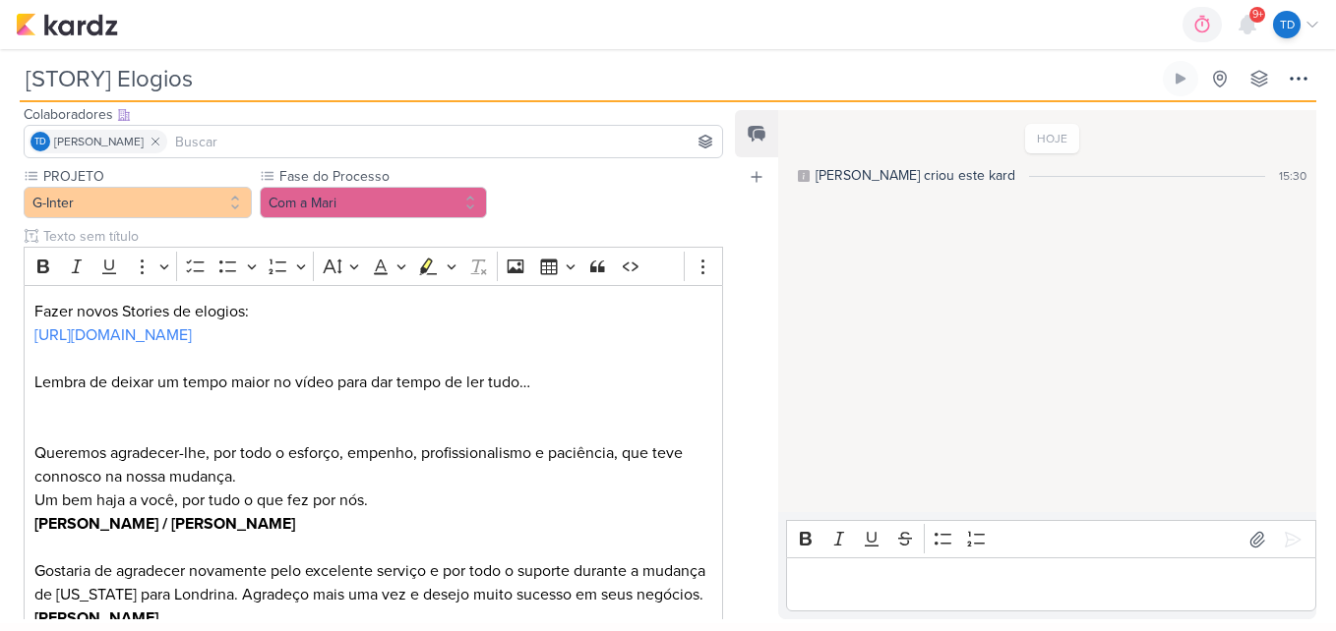
scroll to position [0, 0]
